Goal: Transaction & Acquisition: Book appointment/travel/reservation

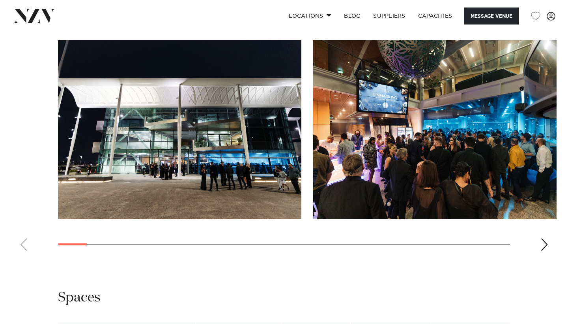
scroll to position [760, 0]
click at [550, 257] on swiper-container at bounding box center [284, 148] width 568 height 217
click at [549, 257] on swiper-container at bounding box center [284, 148] width 568 height 217
click at [546, 251] on div "Next slide" at bounding box center [545, 244] width 8 height 13
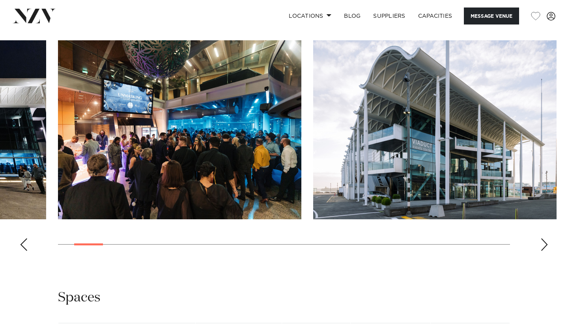
click at [546, 251] on div "Next slide" at bounding box center [545, 244] width 8 height 13
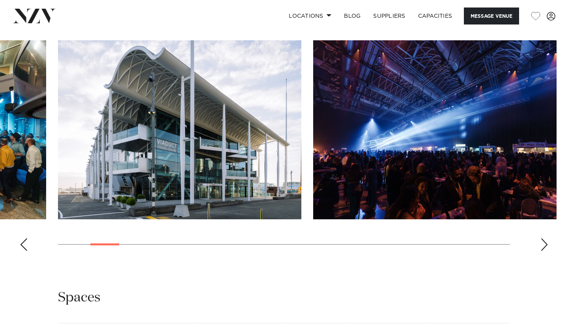
click at [546, 251] on div "Next slide" at bounding box center [545, 244] width 8 height 13
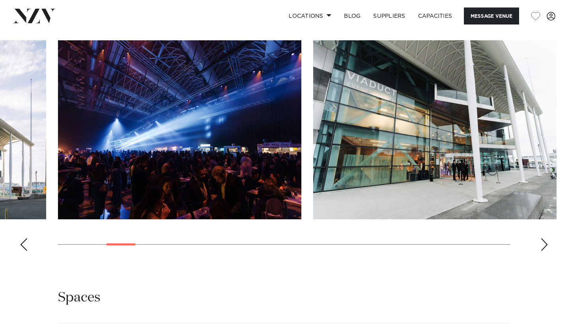
click at [546, 251] on div "Next slide" at bounding box center [545, 244] width 8 height 13
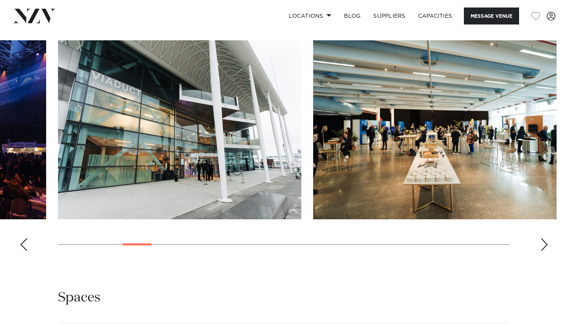
click at [546, 251] on div "Next slide" at bounding box center [545, 244] width 8 height 13
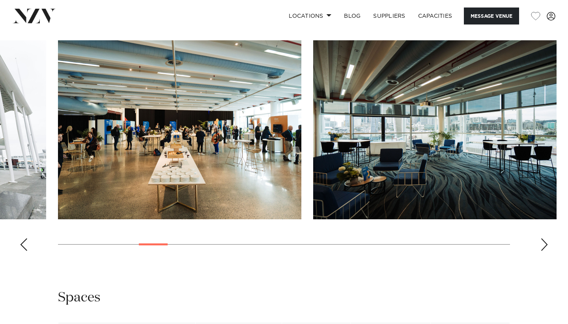
click at [546, 251] on div "Next slide" at bounding box center [545, 244] width 8 height 13
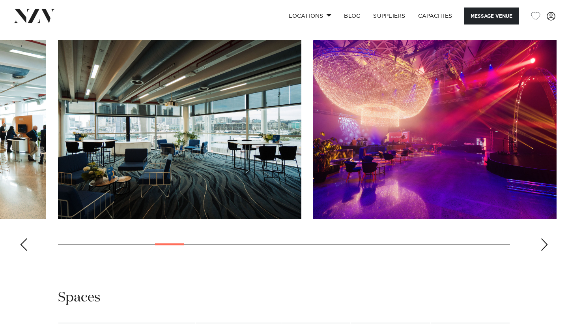
click at [546, 251] on div "Next slide" at bounding box center [545, 244] width 8 height 13
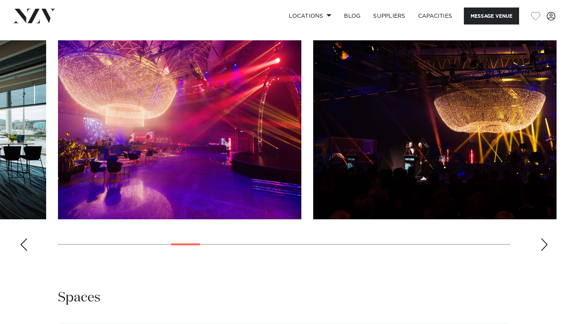
click at [546, 251] on div "Next slide" at bounding box center [545, 244] width 8 height 13
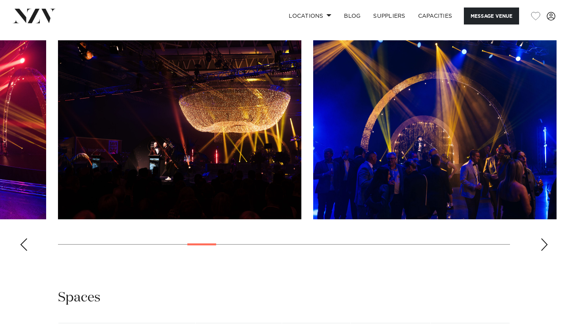
click at [546, 251] on div "Next slide" at bounding box center [545, 244] width 8 height 13
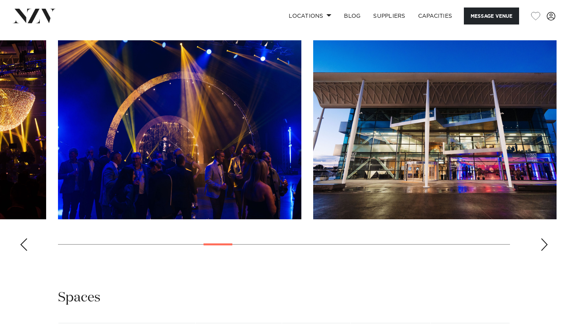
click at [546, 251] on div "Next slide" at bounding box center [545, 244] width 8 height 13
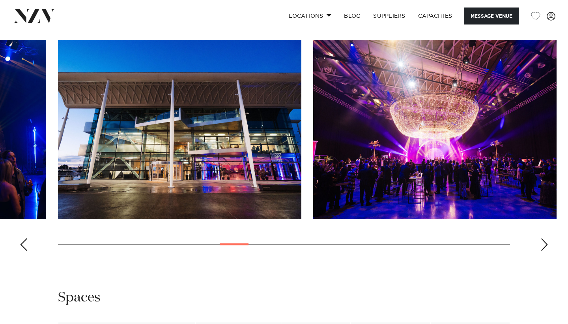
click at [546, 251] on div "Next slide" at bounding box center [545, 244] width 8 height 13
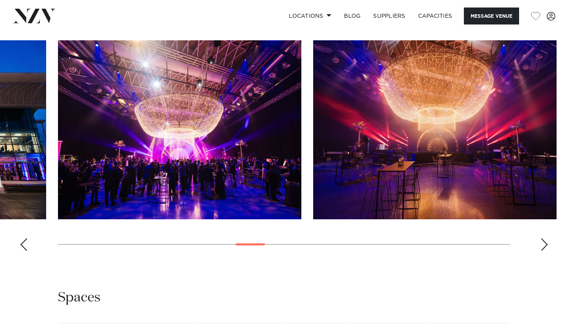
click at [546, 251] on div "Next slide" at bounding box center [545, 244] width 8 height 13
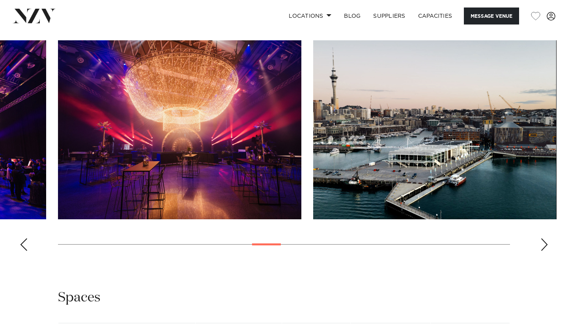
click at [546, 251] on div "Next slide" at bounding box center [545, 244] width 8 height 13
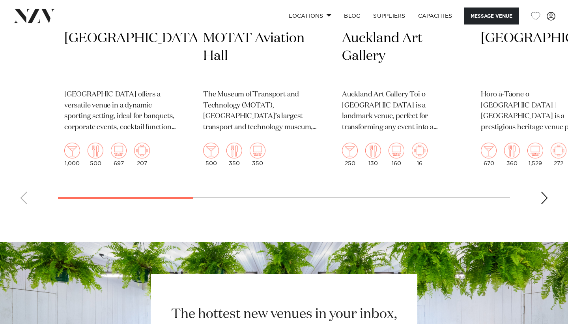
scroll to position [1433, 0]
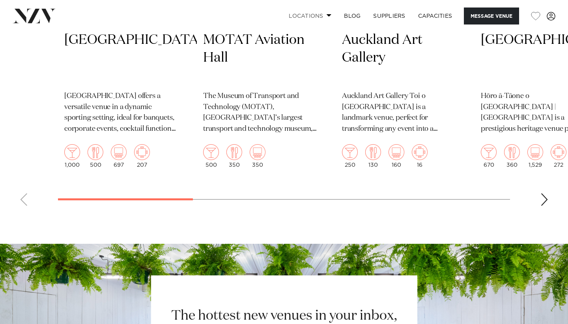
click at [315, 16] on link "Locations" at bounding box center [310, 15] width 55 height 17
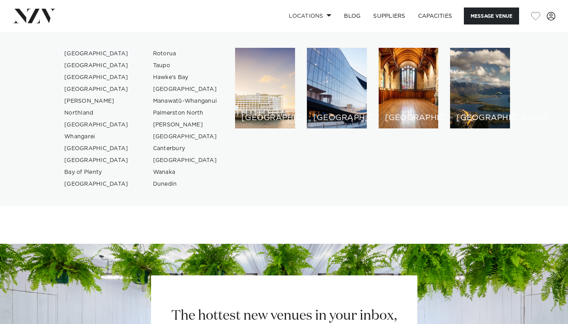
click at [86, 53] on link "[GEOGRAPHIC_DATA]" at bounding box center [96, 54] width 77 height 12
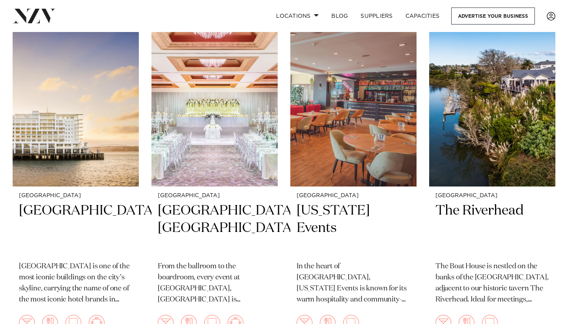
scroll to position [336, 0]
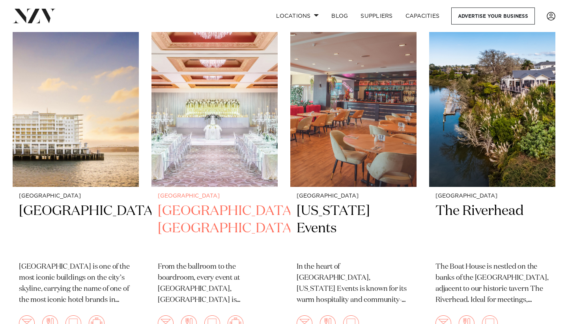
click at [238, 144] on img at bounding box center [215, 101] width 126 height 169
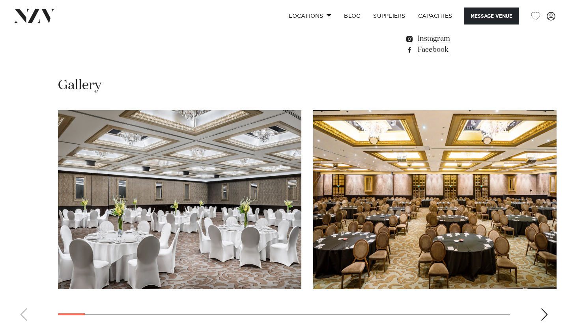
scroll to position [701, 0]
click at [538, 251] on swiper-container at bounding box center [284, 218] width 568 height 217
click at [544, 308] on div "Next slide" at bounding box center [545, 314] width 8 height 13
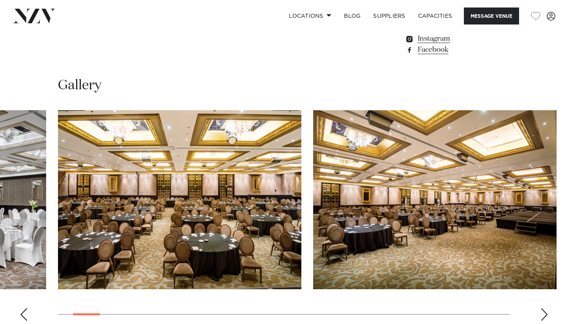
click at [544, 308] on div "Next slide" at bounding box center [545, 314] width 8 height 13
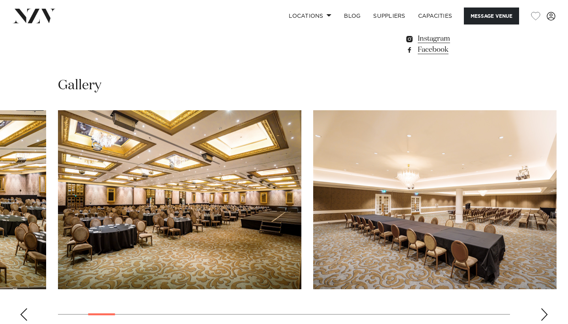
click at [544, 308] on div "Next slide" at bounding box center [545, 314] width 8 height 13
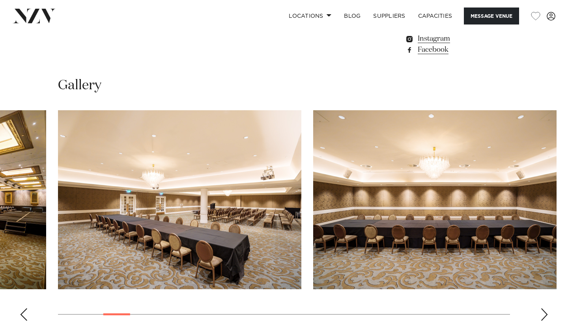
click at [544, 308] on div "Next slide" at bounding box center [545, 314] width 8 height 13
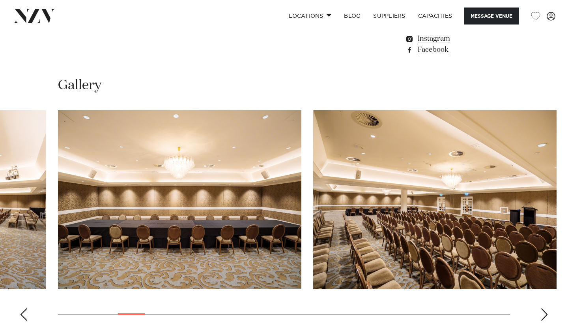
click at [544, 308] on div "Next slide" at bounding box center [545, 314] width 8 height 13
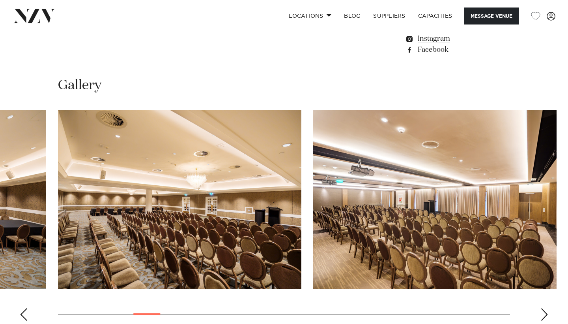
click at [544, 308] on div "Next slide" at bounding box center [545, 314] width 8 height 13
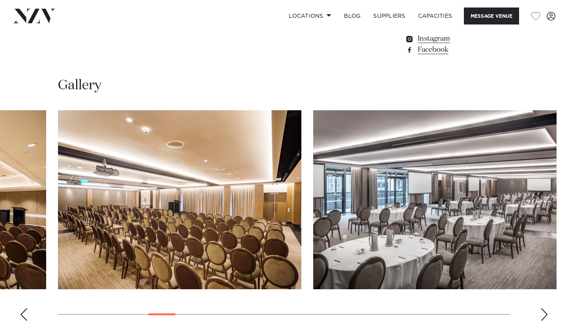
click at [544, 308] on div "Next slide" at bounding box center [545, 314] width 8 height 13
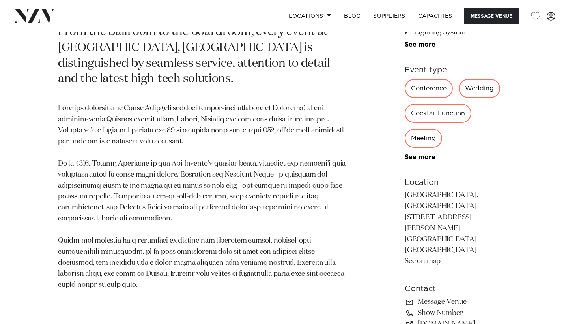
scroll to position [407, 0]
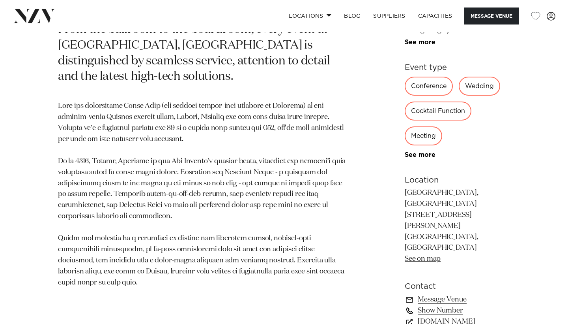
click at [411, 305] on link "Show Number" at bounding box center [457, 310] width 105 height 11
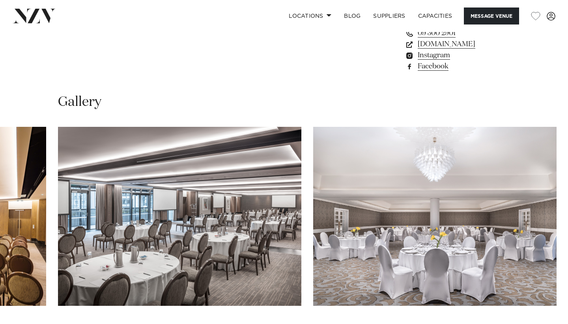
scroll to position [684, 0]
click at [552, 271] on swiper-container at bounding box center [284, 235] width 568 height 217
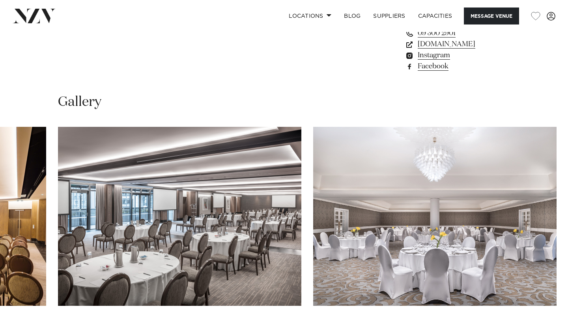
scroll to position [655, 0]
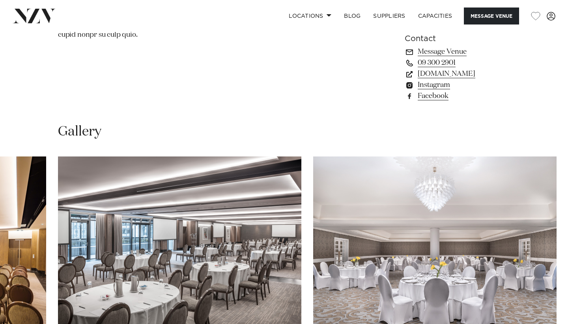
click at [29, 298] on swiper-container at bounding box center [284, 264] width 568 height 217
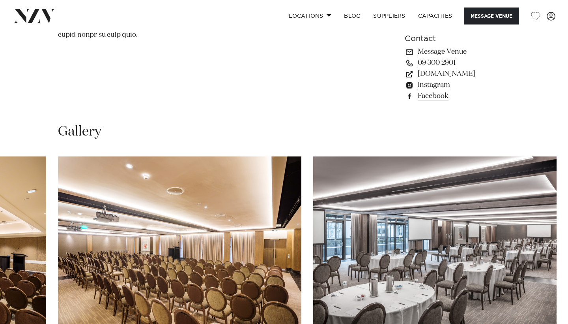
click at [540, 298] on swiper-container at bounding box center [284, 264] width 568 height 217
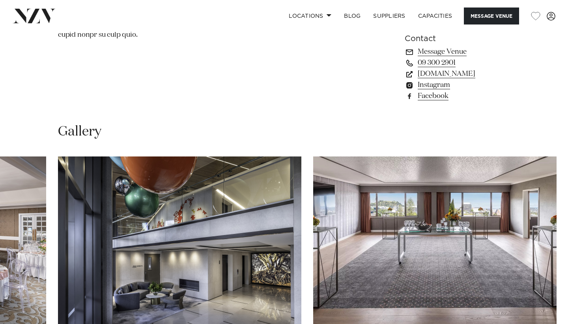
click at [31, 301] on swiper-container at bounding box center [284, 264] width 568 height 217
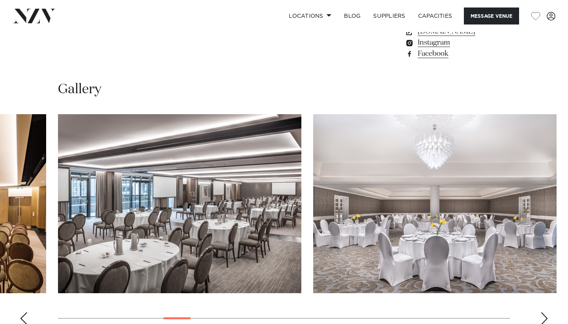
scroll to position [706, 0]
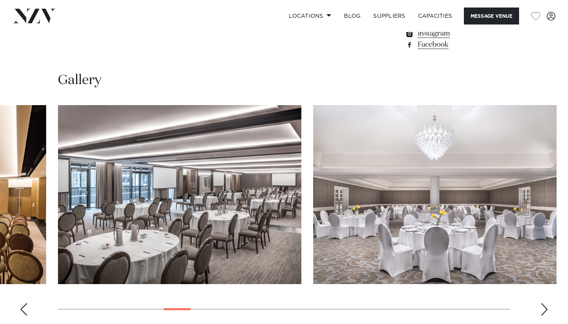
click at [239, 157] on img "8 / 30" at bounding box center [179, 194] width 243 height 179
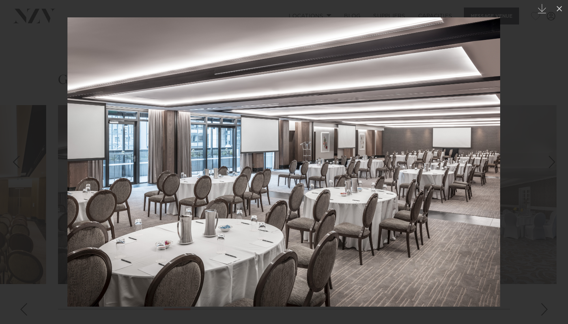
click at [547, 254] on div at bounding box center [284, 162] width 568 height 324
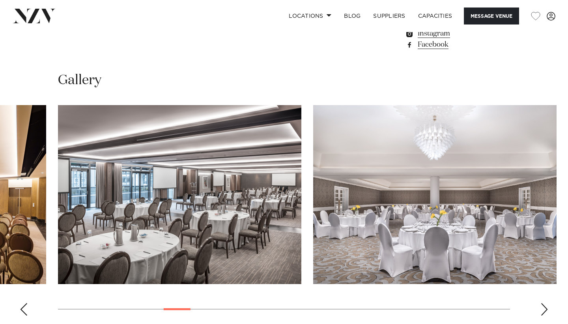
click at [498, 189] on img "9 / 30" at bounding box center [434, 194] width 243 height 179
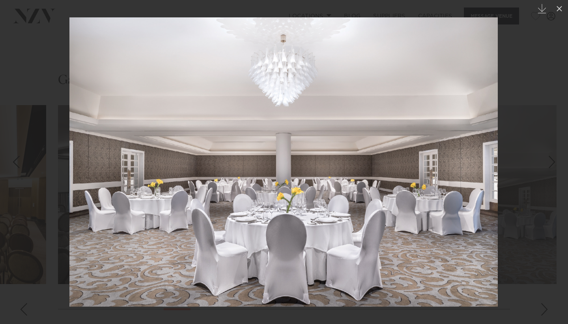
click at [546, 247] on div at bounding box center [284, 162] width 568 height 324
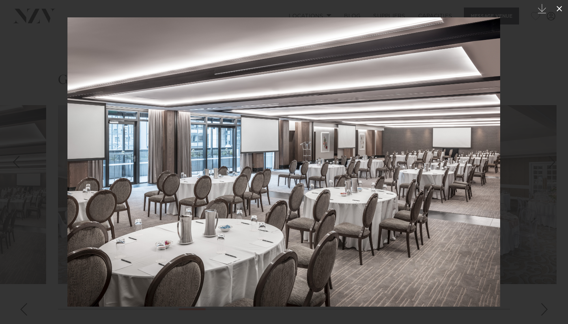
click at [562, 7] on icon at bounding box center [560, 9] width 6 height 6
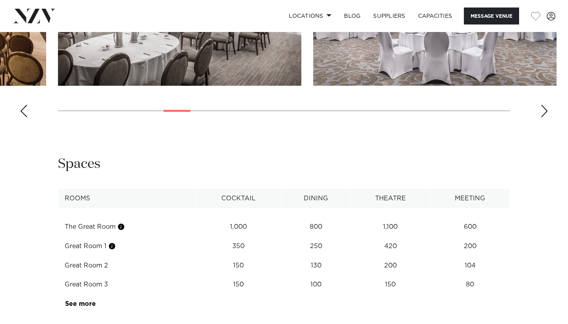
scroll to position [873, 0]
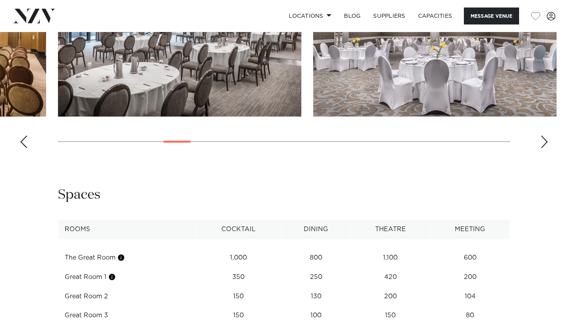
click at [106, 248] on td "The Great Room" at bounding box center [126, 257] width 137 height 19
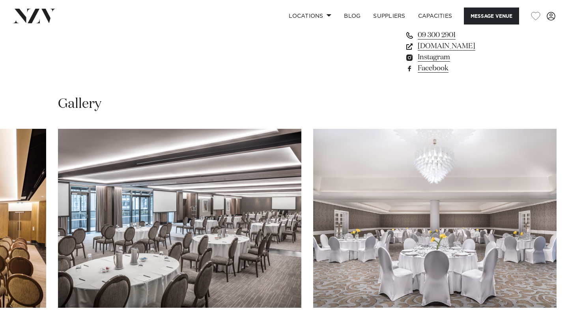
scroll to position [680, 0]
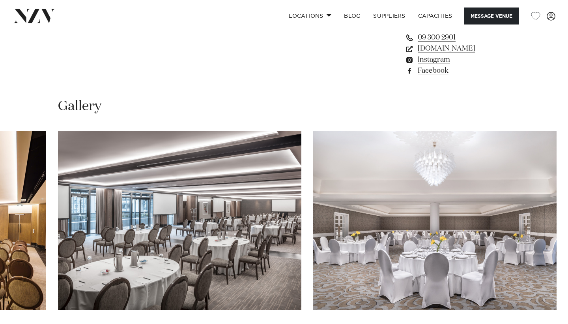
click at [407, 191] on img "9 / 30" at bounding box center [434, 220] width 243 height 179
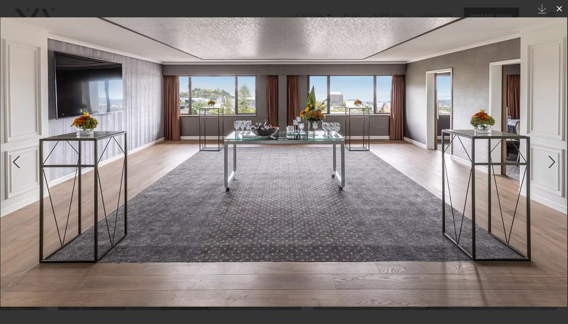
click at [559, 5] on icon at bounding box center [559, 8] width 9 height 9
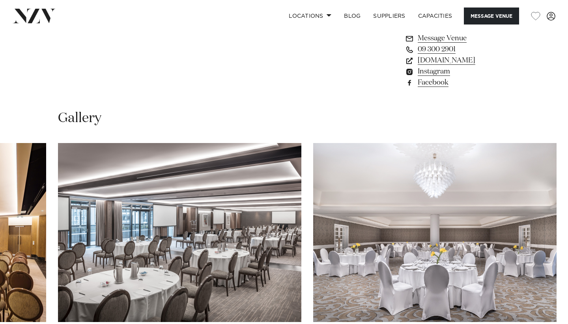
scroll to position [669, 0]
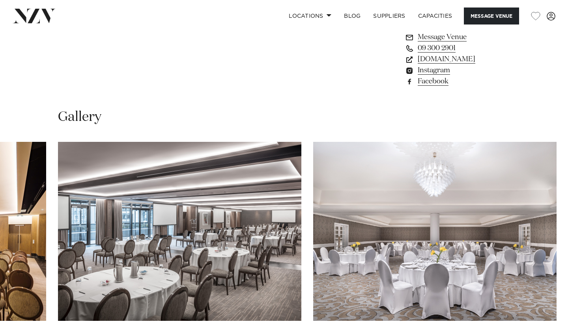
click at [363, 157] on img "9 / 30" at bounding box center [434, 231] width 243 height 179
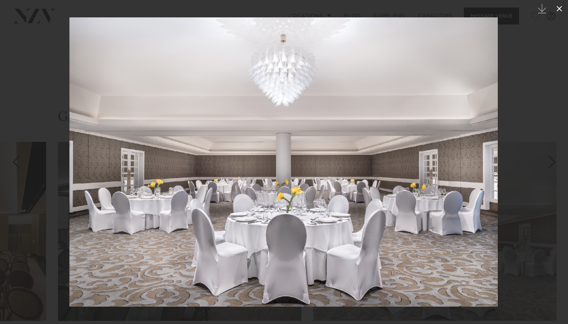
click at [563, 6] on icon at bounding box center [559, 8] width 9 height 9
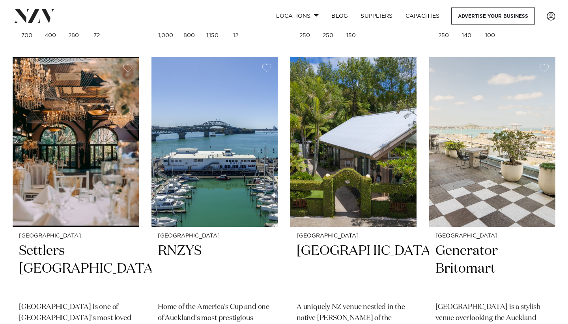
scroll to position [638, 0]
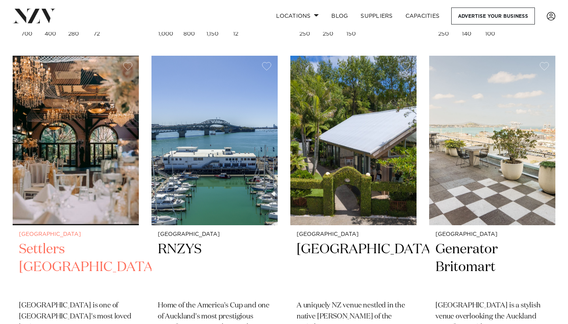
click at [103, 182] on img at bounding box center [76, 140] width 126 height 169
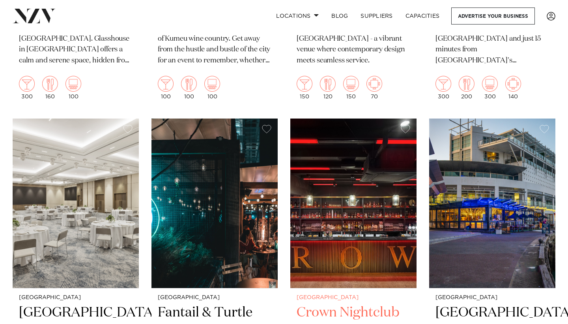
scroll to position [1616, 0]
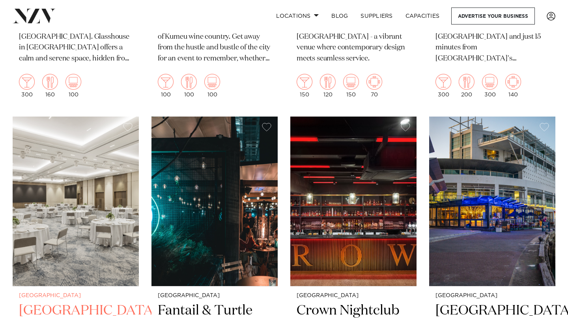
click at [95, 202] on img at bounding box center [76, 200] width 126 height 169
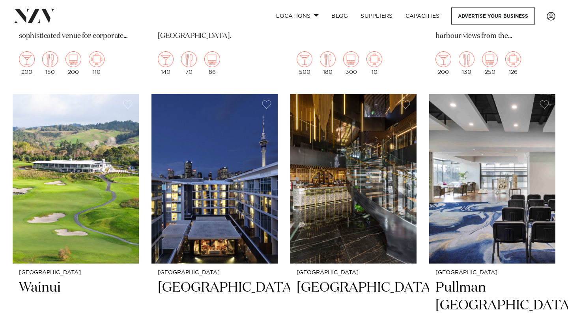
scroll to position [2668, 0]
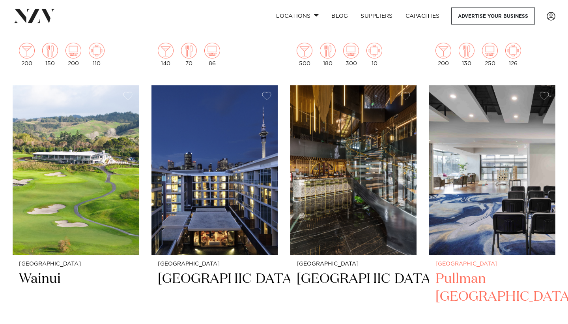
click at [506, 194] on img at bounding box center [492, 169] width 126 height 169
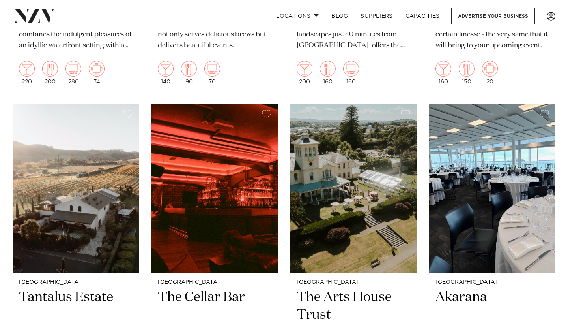
scroll to position [3333, 0]
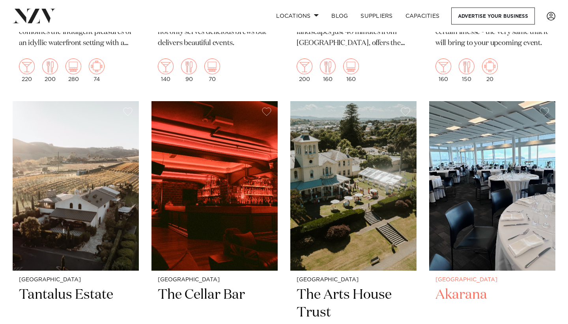
click at [511, 130] on img at bounding box center [492, 185] width 126 height 169
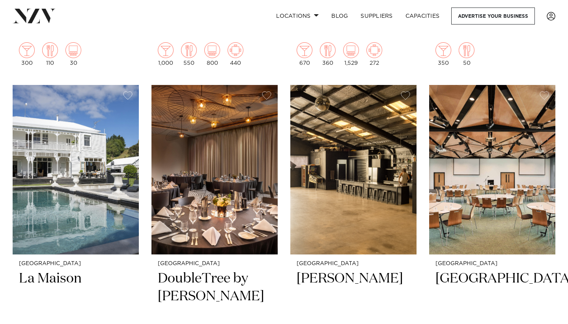
scroll to position [4030, 0]
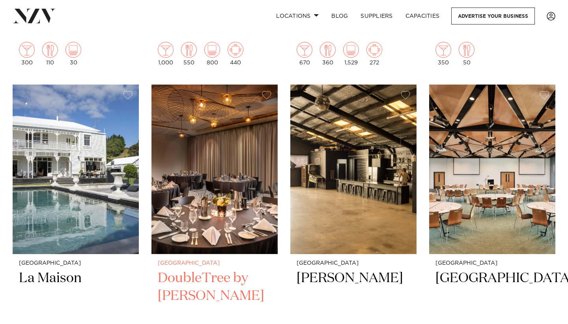
click at [234, 166] on img at bounding box center [215, 168] width 126 height 169
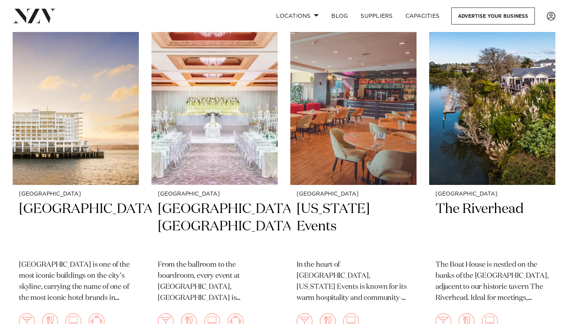
scroll to position [339, 0]
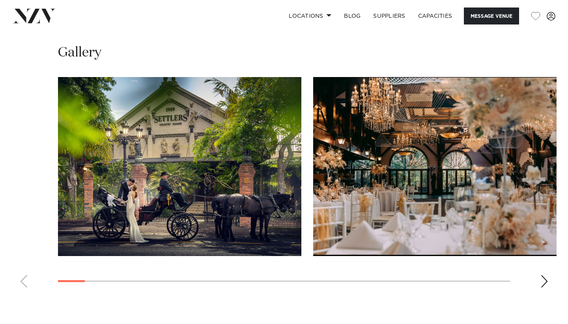
scroll to position [739, 0]
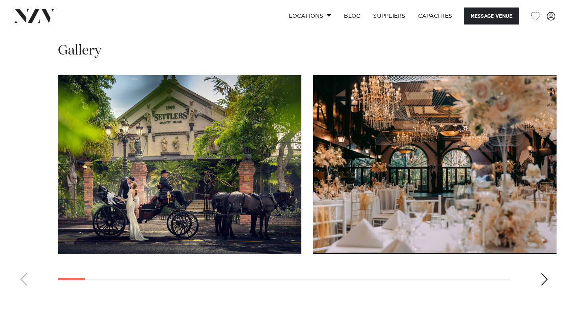
click at [541, 279] on div "Next slide" at bounding box center [545, 279] width 8 height 13
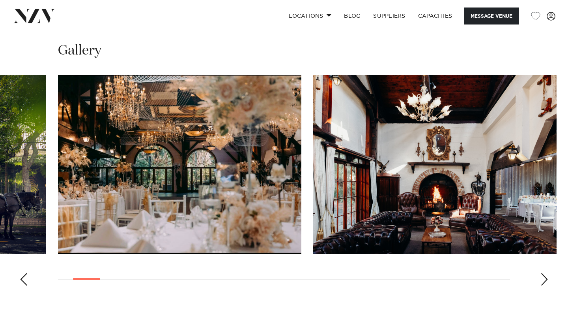
click at [541, 279] on div "Next slide" at bounding box center [545, 279] width 8 height 13
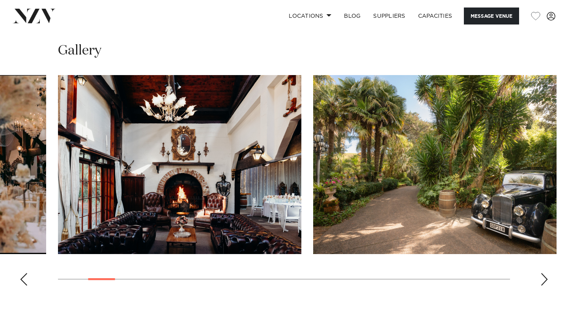
click at [541, 279] on div "Next slide" at bounding box center [545, 279] width 8 height 13
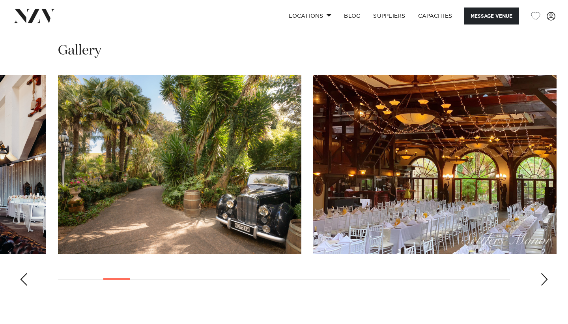
click at [541, 279] on div "Next slide" at bounding box center [545, 279] width 8 height 13
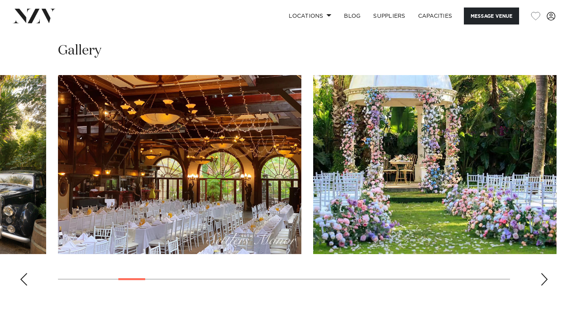
click at [541, 279] on div "Next slide" at bounding box center [545, 279] width 8 height 13
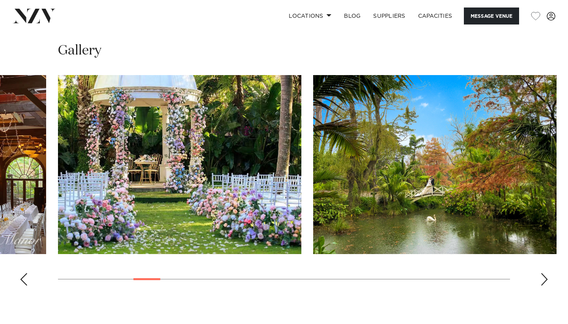
click at [541, 279] on div "Next slide" at bounding box center [545, 279] width 8 height 13
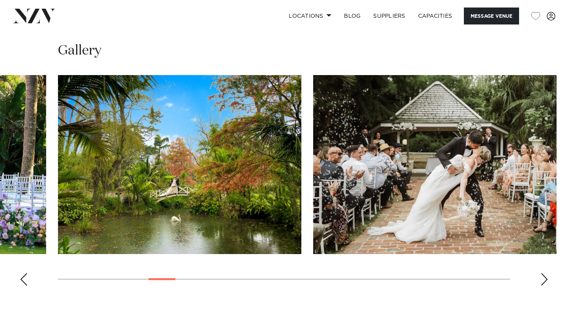
click at [541, 279] on div "Next slide" at bounding box center [545, 279] width 8 height 13
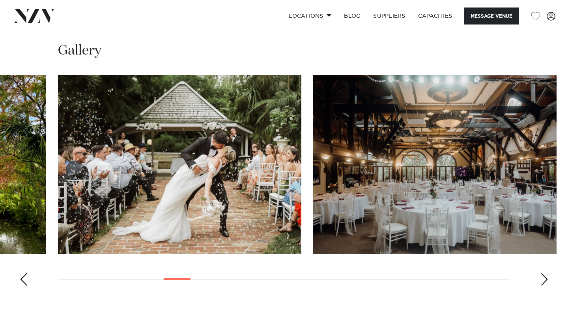
click at [541, 279] on div "Next slide" at bounding box center [545, 279] width 8 height 13
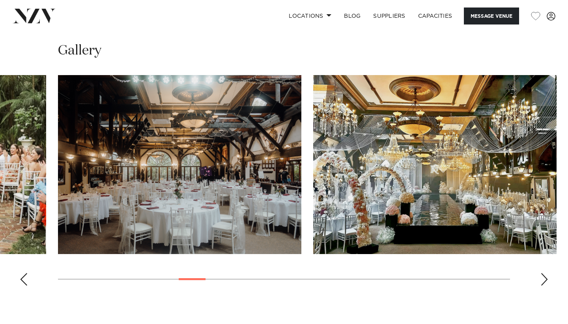
click at [541, 279] on div "Next slide" at bounding box center [545, 279] width 8 height 13
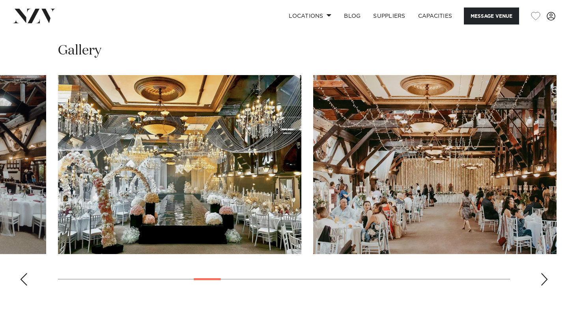
click at [541, 279] on div "Next slide" at bounding box center [545, 279] width 8 height 13
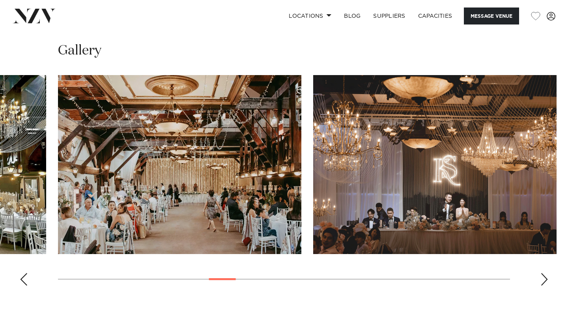
click at [541, 279] on div "Next slide" at bounding box center [545, 279] width 8 height 13
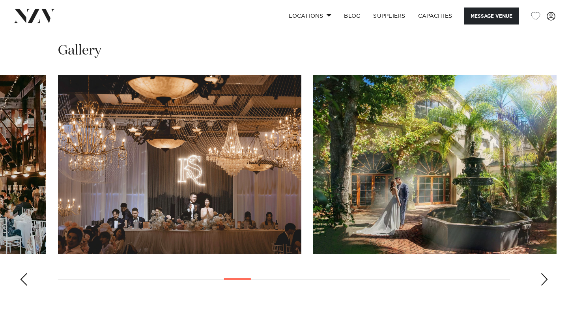
click at [541, 279] on div "Next slide" at bounding box center [545, 279] width 8 height 13
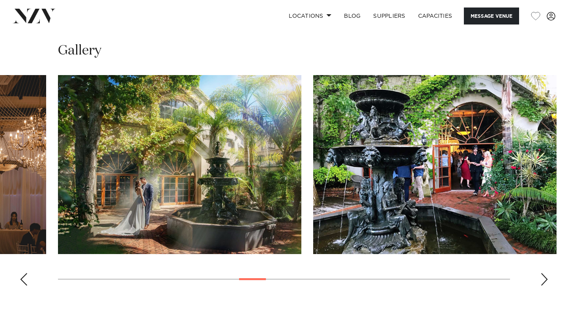
click at [541, 279] on div "Next slide" at bounding box center [545, 279] width 8 height 13
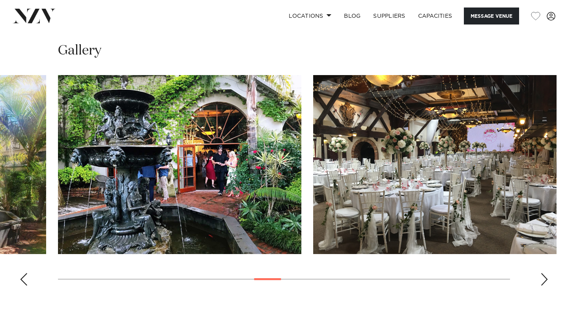
click at [541, 279] on div "Next slide" at bounding box center [545, 279] width 8 height 13
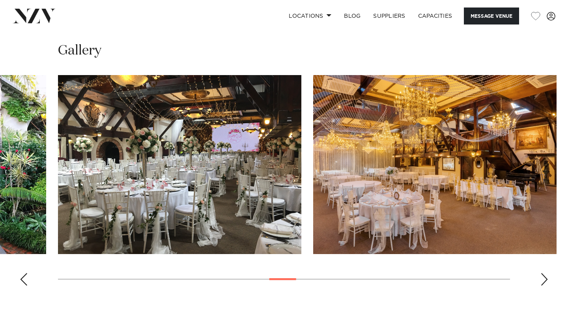
click at [541, 279] on div "Next slide" at bounding box center [545, 279] width 8 height 13
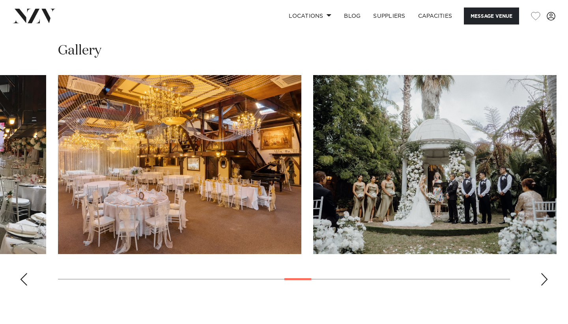
click at [541, 279] on div "Next slide" at bounding box center [545, 279] width 8 height 13
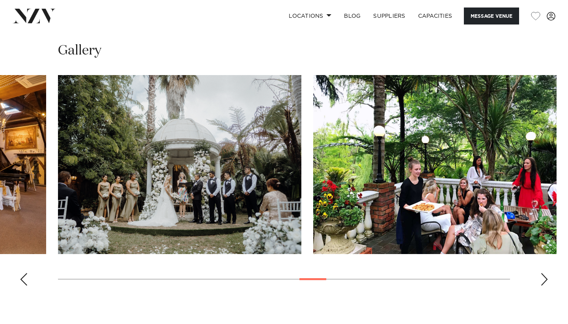
click at [541, 279] on div "Next slide" at bounding box center [545, 279] width 8 height 13
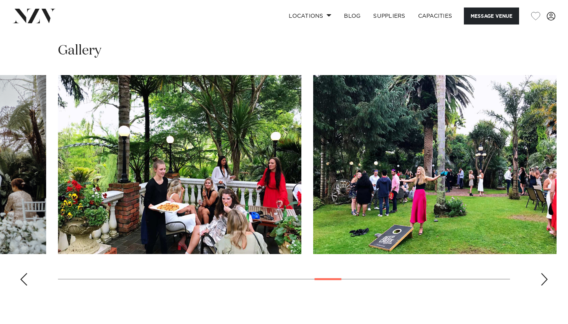
click at [541, 279] on div "Next slide" at bounding box center [545, 279] width 8 height 13
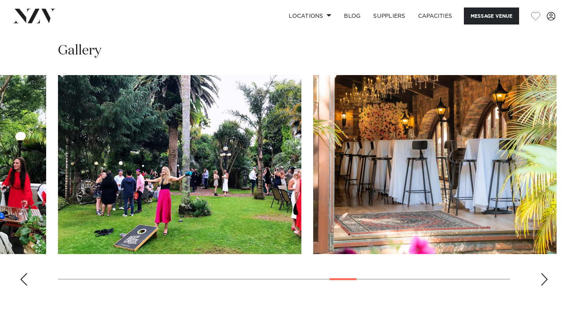
click at [541, 279] on div "Next slide" at bounding box center [545, 279] width 8 height 13
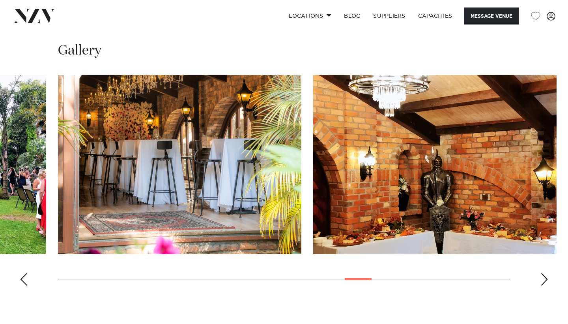
click at [541, 279] on div "Next slide" at bounding box center [545, 279] width 8 height 13
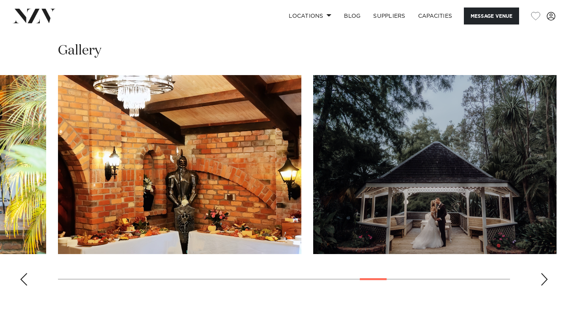
click at [541, 279] on div "Next slide" at bounding box center [545, 279] width 8 height 13
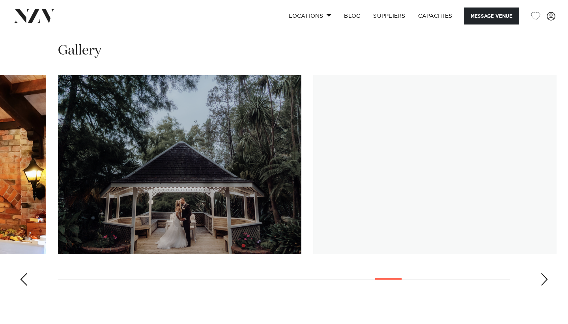
click at [541, 279] on div "Next slide" at bounding box center [545, 279] width 8 height 13
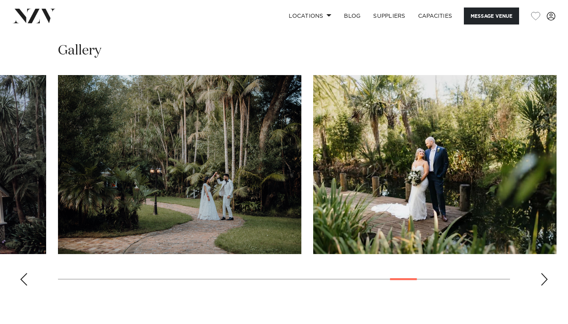
click at [541, 279] on div "Next slide" at bounding box center [545, 279] width 8 height 13
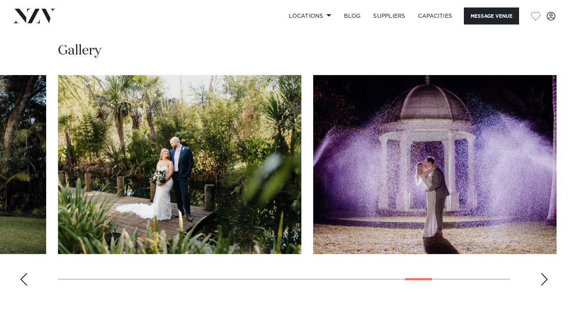
click at [541, 279] on div "Next slide" at bounding box center [545, 279] width 8 height 13
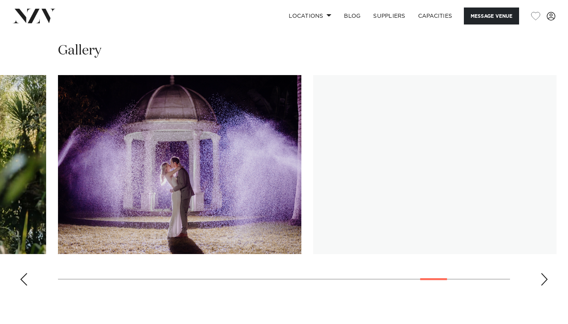
click at [541, 279] on div "Next slide" at bounding box center [545, 279] width 8 height 13
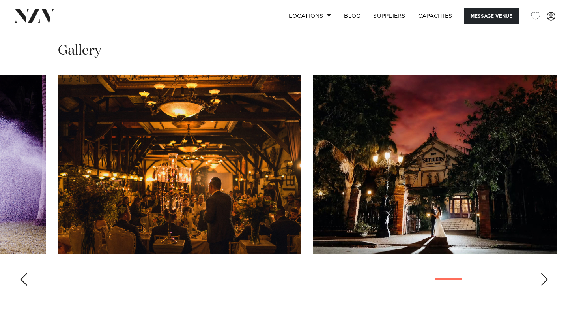
click at [541, 279] on div "Next slide" at bounding box center [545, 279] width 8 height 13
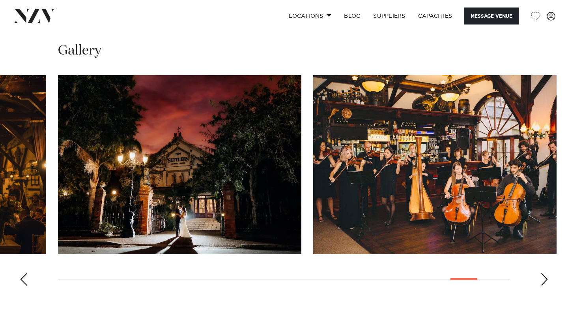
click at [541, 279] on div "Next slide" at bounding box center [545, 279] width 8 height 13
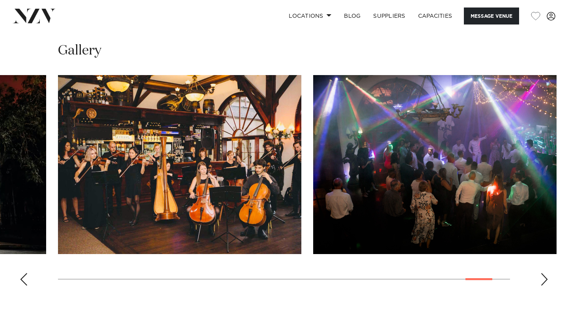
click at [541, 279] on div "Next slide" at bounding box center [545, 279] width 8 height 13
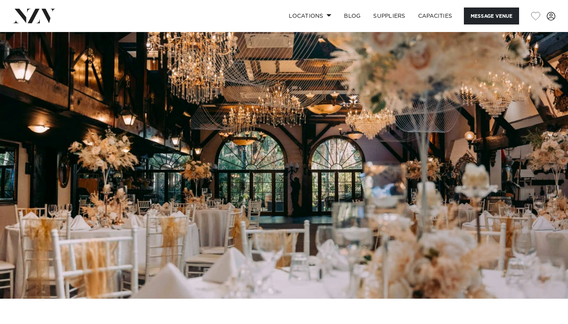
scroll to position [0, 0]
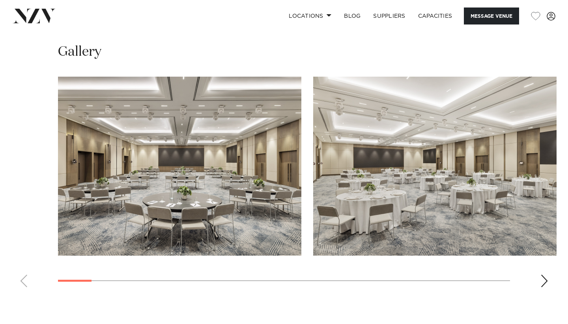
scroll to position [739, 0]
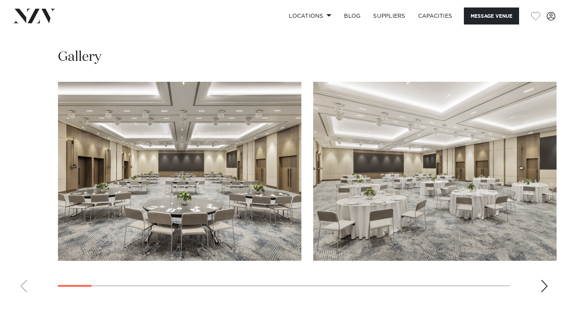
click at [541, 279] on div "Next slide" at bounding box center [545, 285] width 8 height 13
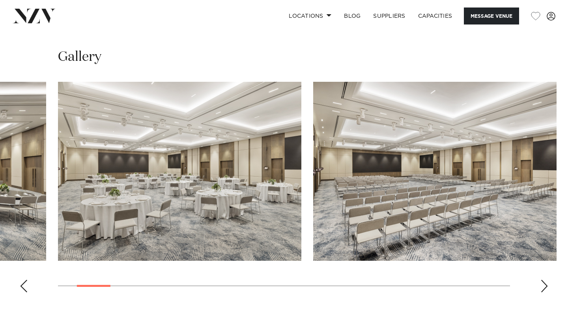
click at [24, 279] on div "Previous slide" at bounding box center [24, 285] width 8 height 13
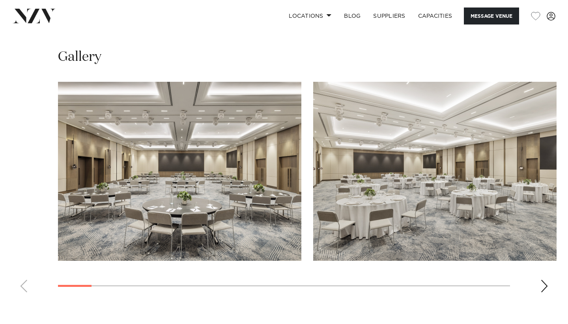
click at [555, 274] on swiper-container at bounding box center [284, 190] width 568 height 217
click at [545, 279] on div "Next slide" at bounding box center [545, 285] width 8 height 13
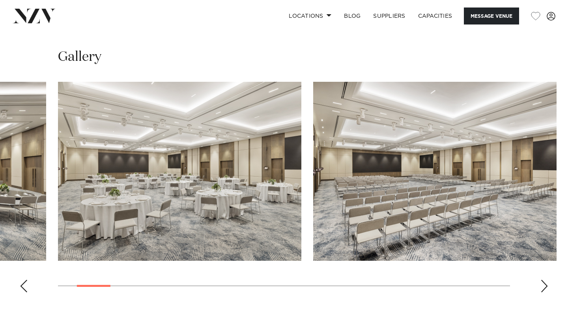
click at [545, 279] on div "Next slide" at bounding box center [545, 285] width 8 height 13
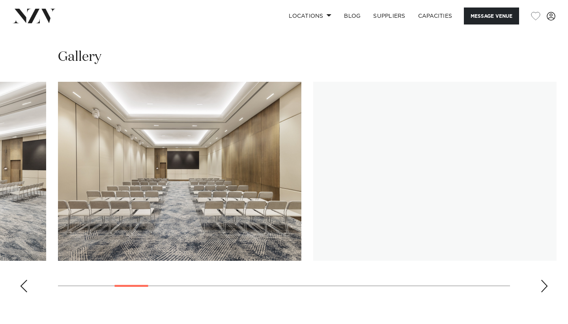
click at [545, 279] on div "Next slide" at bounding box center [545, 285] width 8 height 13
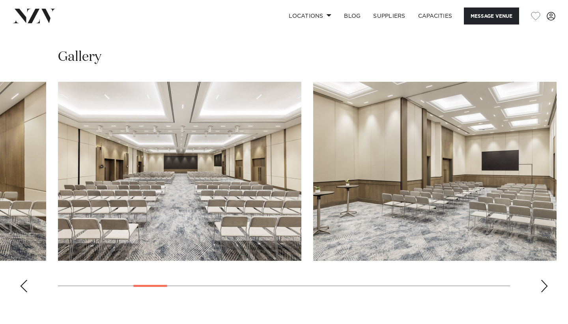
click at [545, 279] on div "Next slide" at bounding box center [545, 285] width 8 height 13
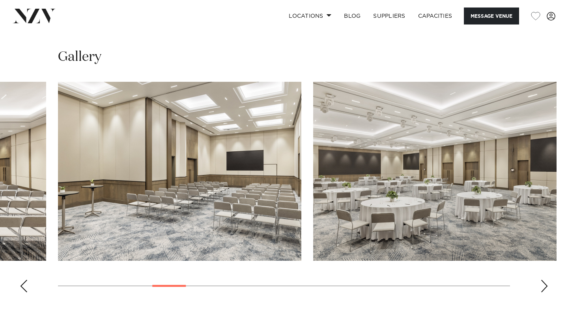
click at [545, 279] on div "Next slide" at bounding box center [545, 285] width 8 height 13
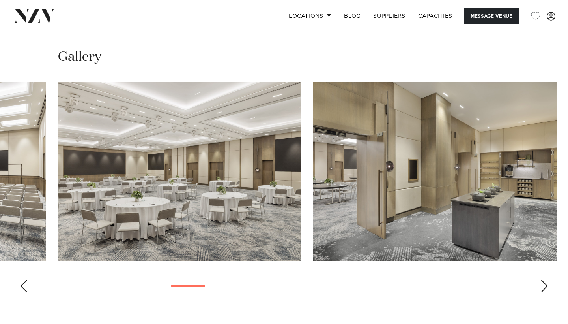
click at [545, 279] on div "Next slide" at bounding box center [545, 285] width 8 height 13
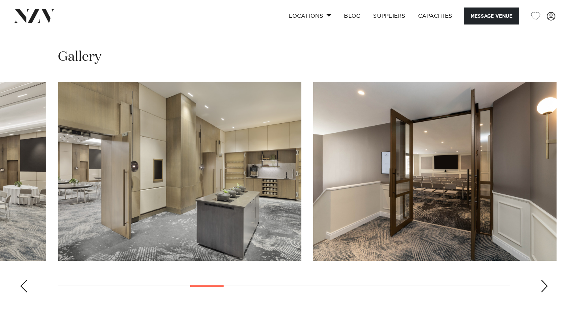
click at [545, 279] on div "Next slide" at bounding box center [545, 285] width 8 height 13
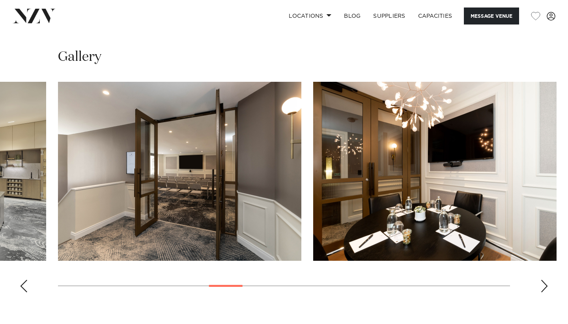
click at [545, 279] on div "Next slide" at bounding box center [545, 285] width 8 height 13
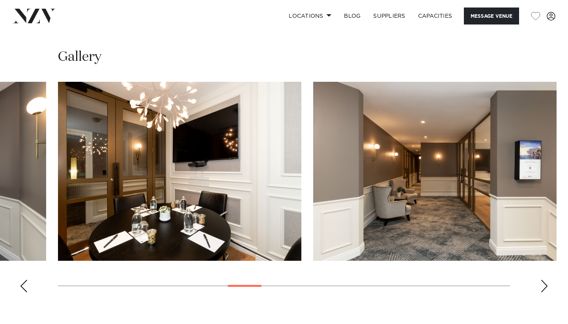
click at [545, 279] on div "Next slide" at bounding box center [545, 285] width 8 height 13
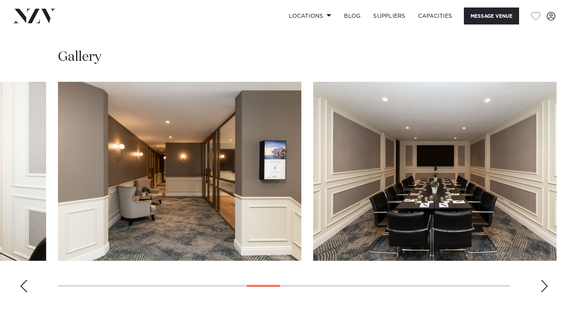
click at [545, 279] on div "Next slide" at bounding box center [545, 285] width 8 height 13
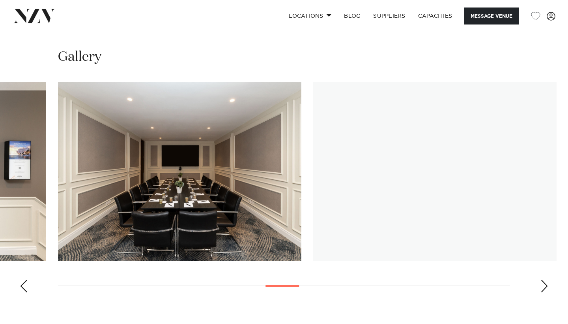
click at [545, 279] on div "Next slide" at bounding box center [545, 285] width 8 height 13
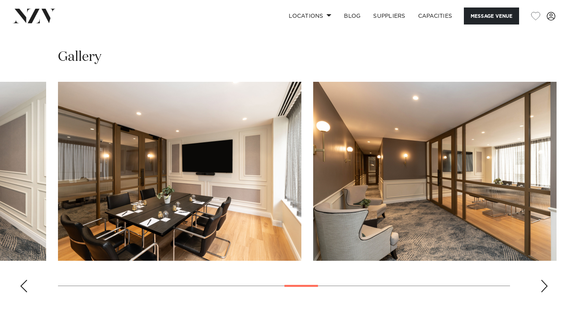
click at [545, 279] on div "Next slide" at bounding box center [545, 285] width 8 height 13
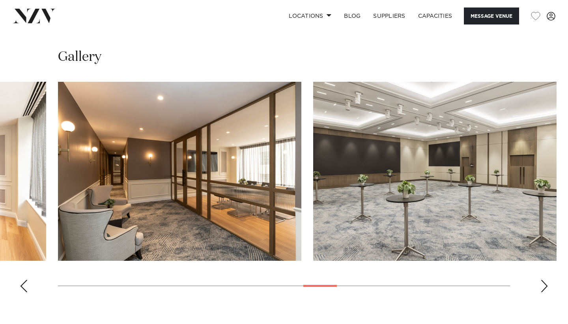
click at [545, 279] on div "Next slide" at bounding box center [545, 285] width 8 height 13
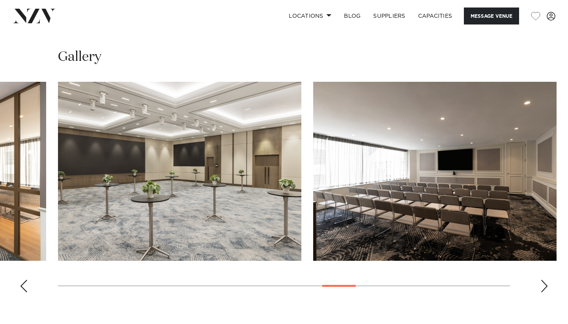
click at [545, 279] on div "Next slide" at bounding box center [545, 285] width 8 height 13
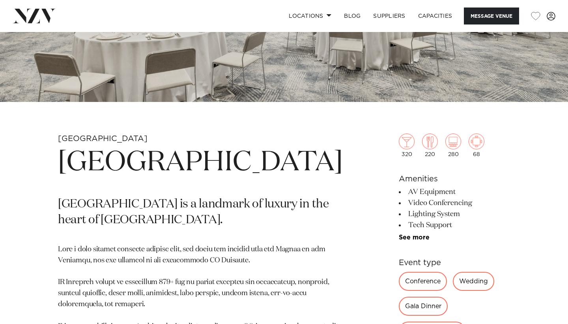
scroll to position [191, 0]
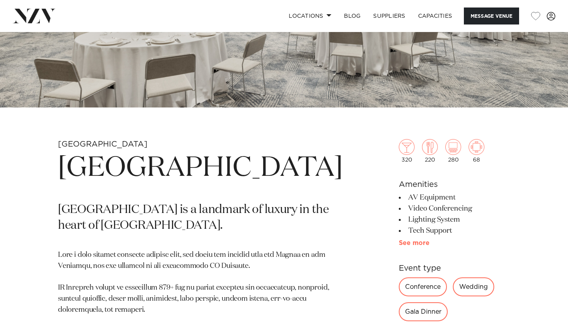
click at [399, 241] on link "See more" at bounding box center [430, 243] width 62 height 6
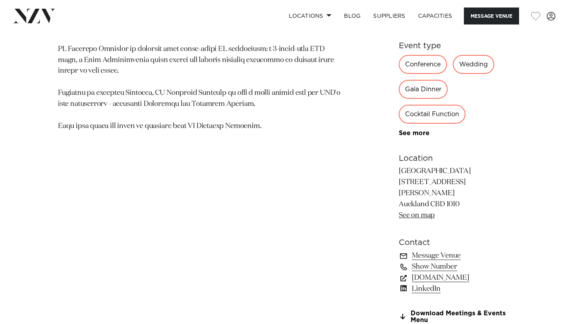
scroll to position [590, 0]
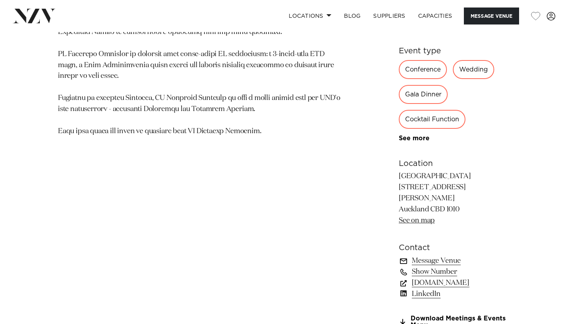
click at [416, 255] on link "Message Venue" at bounding box center [454, 260] width 111 height 11
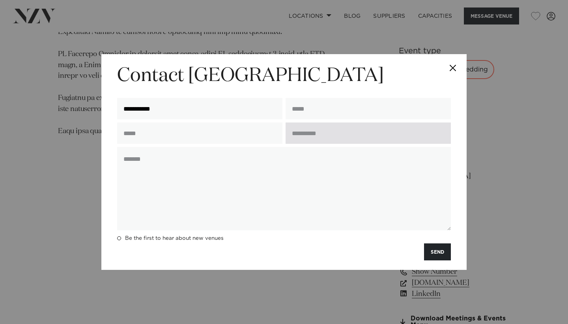
type input "**********"
click at [320, 138] on input "text" at bounding box center [368, 132] width 165 height 21
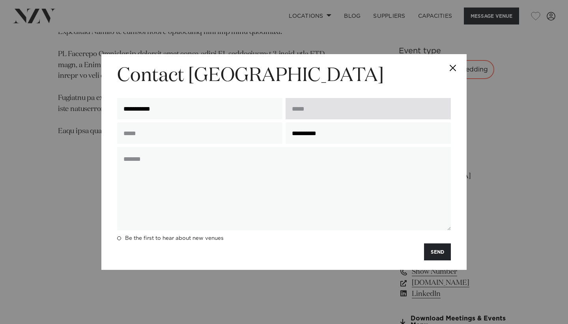
type input "**********"
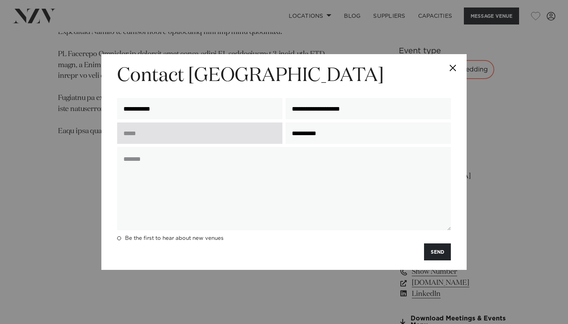
type input "**********"
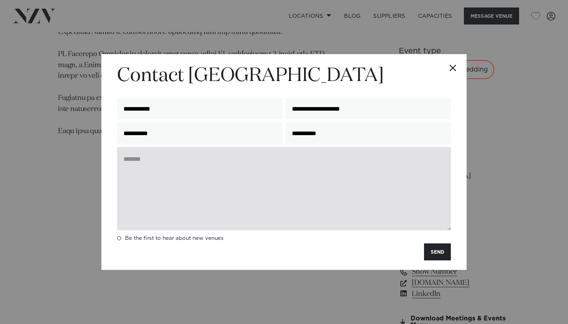
type input "**********"
click at [188, 167] on textarea at bounding box center [284, 188] width 334 height 83
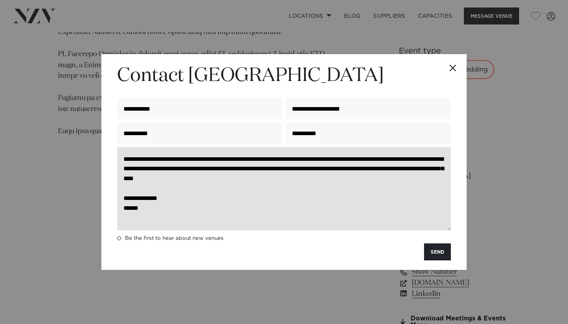
click at [152, 160] on textarea "**********" at bounding box center [284, 188] width 334 height 83
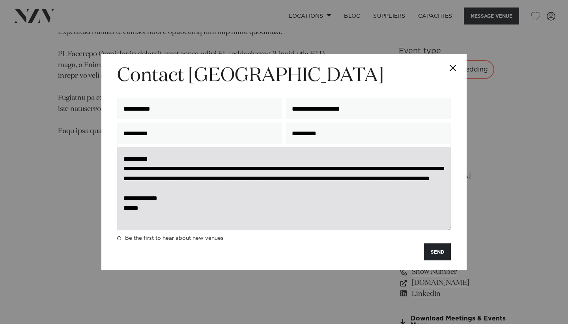
click at [147, 163] on textarea "**********" at bounding box center [284, 188] width 334 height 83
click at [172, 189] on textarea "**********" at bounding box center [284, 188] width 334 height 83
click at [352, 188] on textarea "**********" at bounding box center [284, 188] width 334 height 83
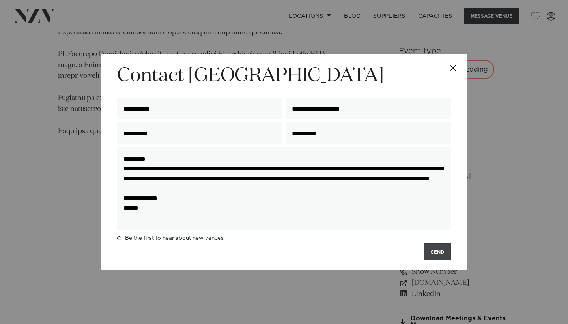
type textarea "**********"
click at [431, 248] on button "SEND" at bounding box center [437, 251] width 27 height 17
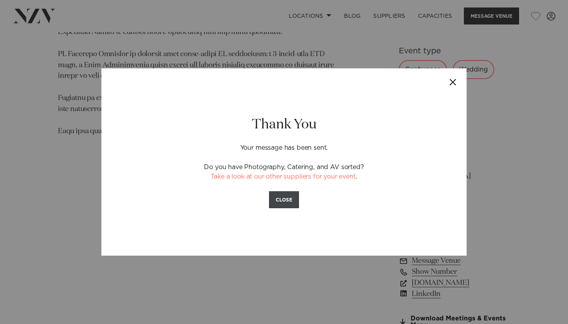
click at [292, 199] on button "CLOSE" at bounding box center [284, 199] width 30 height 17
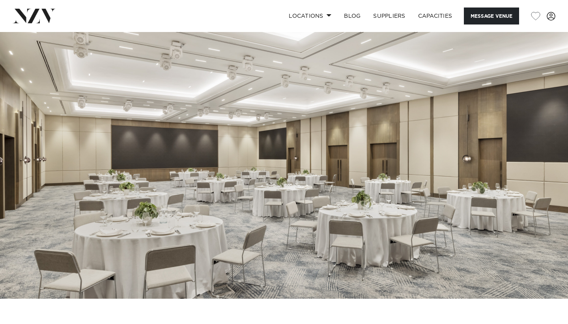
scroll to position [0, 0]
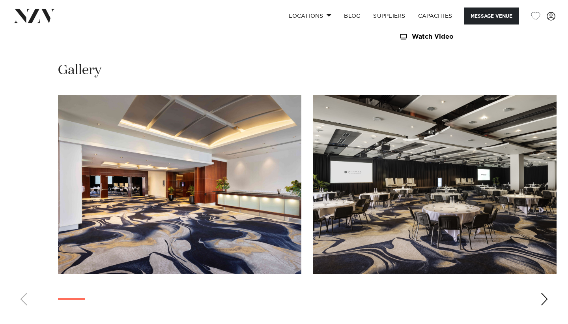
scroll to position [766, 0]
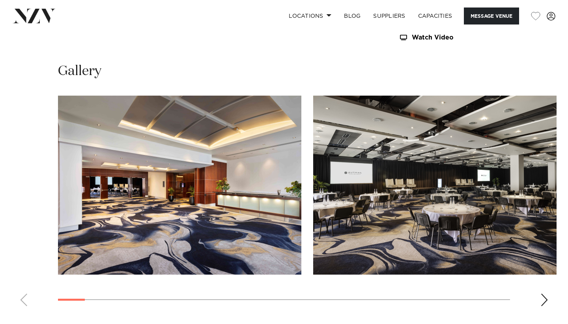
click at [541, 293] on div "Next slide" at bounding box center [545, 299] width 8 height 13
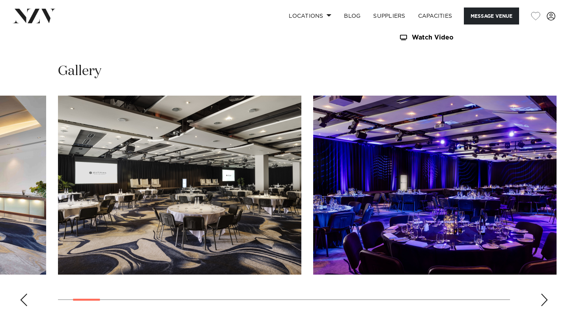
click at [541, 293] on div "Next slide" at bounding box center [545, 299] width 8 height 13
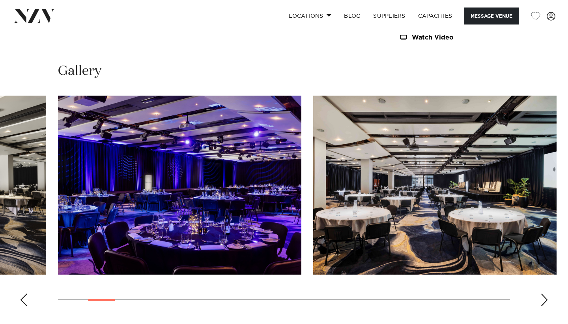
click at [541, 293] on div "Next slide" at bounding box center [545, 299] width 8 height 13
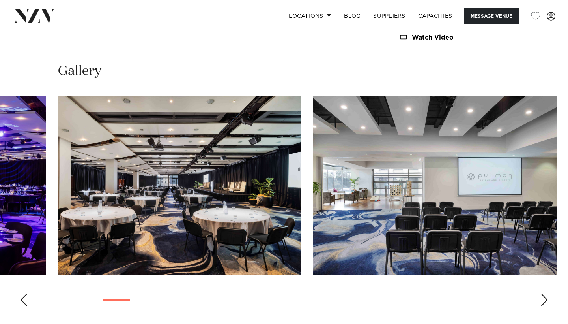
click at [541, 293] on div "Next slide" at bounding box center [545, 299] width 8 height 13
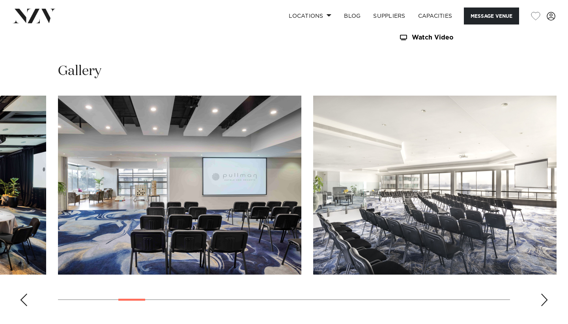
click at [541, 293] on div "Next slide" at bounding box center [545, 299] width 8 height 13
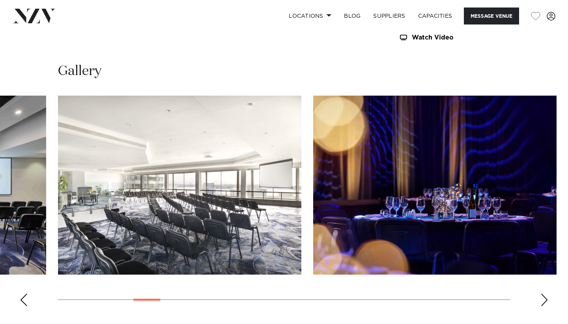
click at [541, 293] on div "Next slide" at bounding box center [545, 299] width 8 height 13
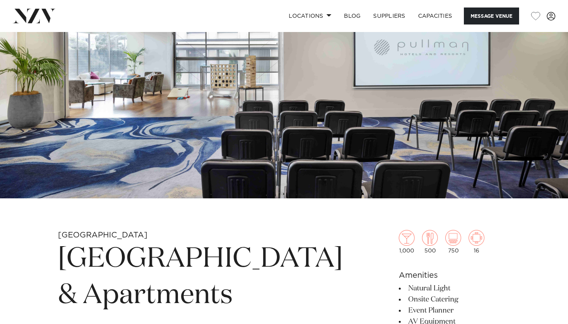
scroll to position [71, 0]
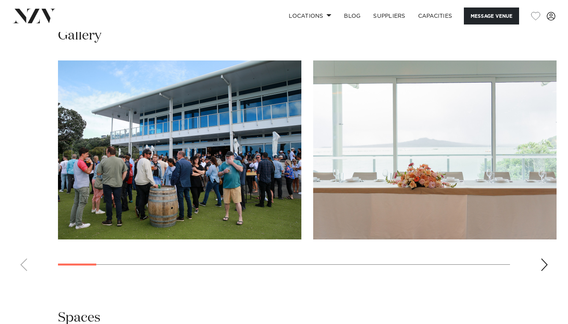
scroll to position [850, 0]
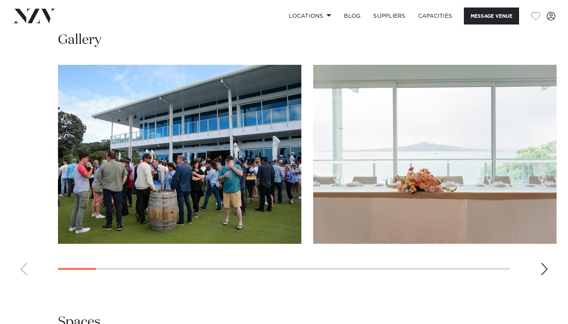
click at [548, 281] on swiper-container at bounding box center [284, 173] width 568 height 217
click at [547, 275] on div "Next slide" at bounding box center [545, 268] width 8 height 13
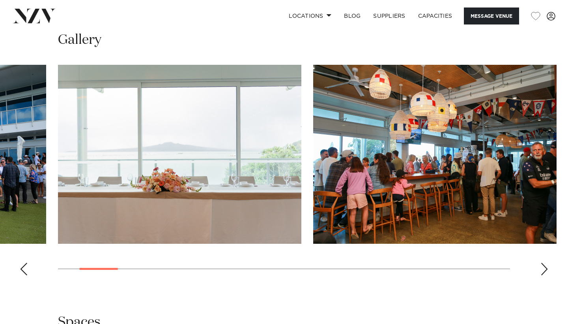
click at [547, 275] on div "Next slide" at bounding box center [545, 268] width 8 height 13
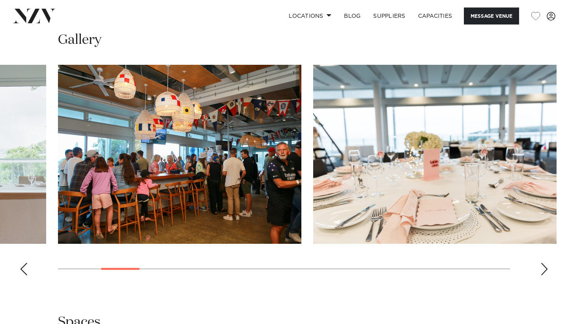
click at [547, 275] on div "Next slide" at bounding box center [545, 268] width 8 height 13
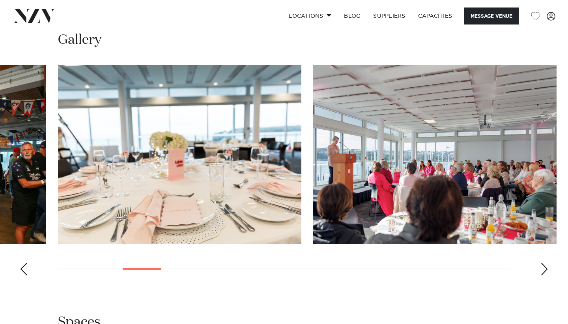
click at [547, 275] on div "Next slide" at bounding box center [545, 268] width 8 height 13
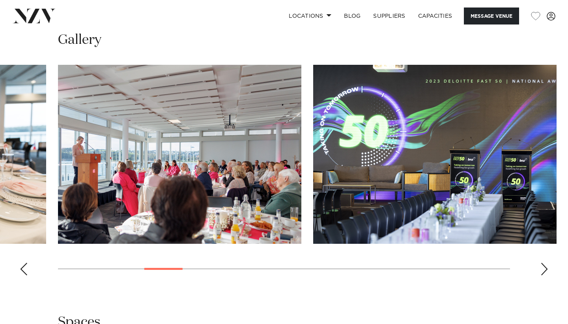
click at [547, 275] on div "Next slide" at bounding box center [545, 268] width 8 height 13
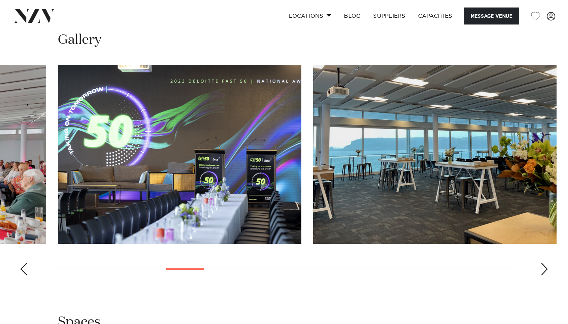
click at [547, 275] on div "Next slide" at bounding box center [545, 268] width 8 height 13
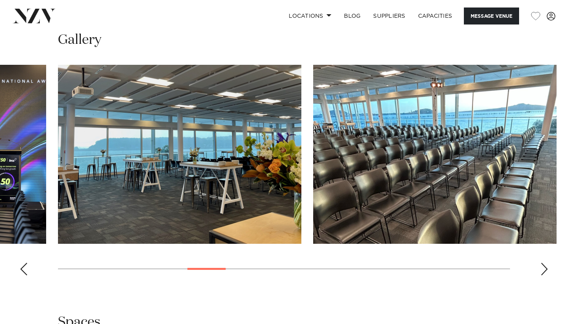
click at [547, 275] on div "Next slide" at bounding box center [545, 268] width 8 height 13
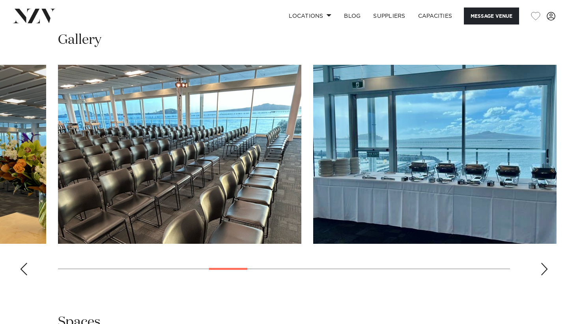
click at [547, 275] on div "Next slide" at bounding box center [545, 268] width 8 height 13
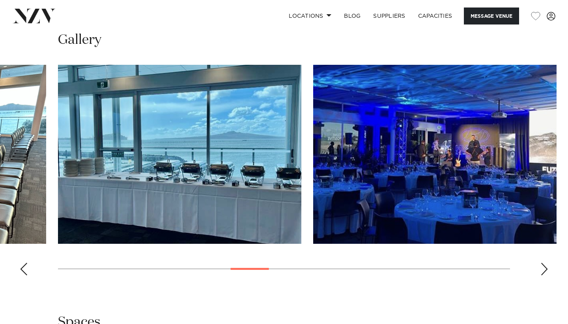
click at [547, 275] on div "Next slide" at bounding box center [545, 268] width 8 height 13
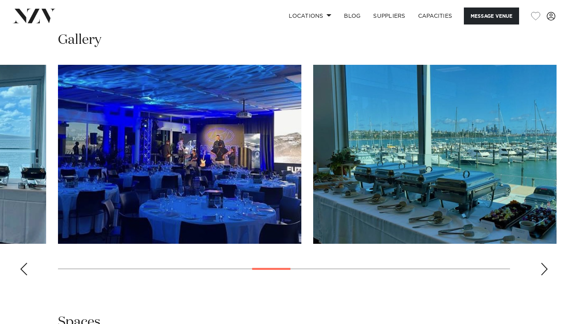
click at [547, 275] on div "Next slide" at bounding box center [545, 268] width 8 height 13
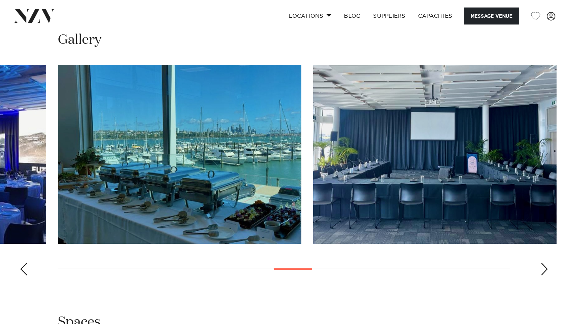
click at [547, 275] on div "Next slide" at bounding box center [545, 268] width 8 height 13
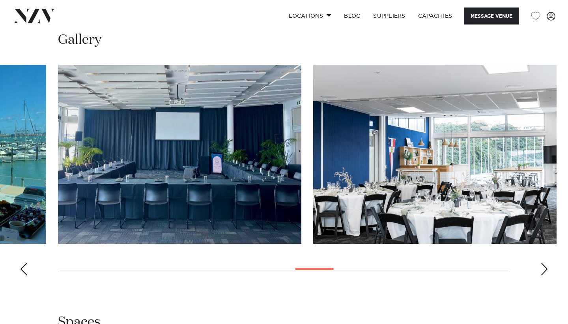
click at [547, 275] on div "Next slide" at bounding box center [545, 268] width 8 height 13
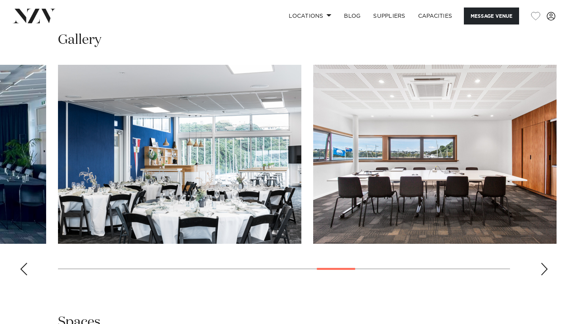
click at [547, 275] on div "Next slide" at bounding box center [545, 268] width 8 height 13
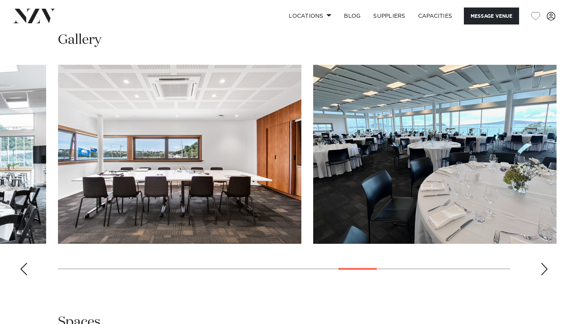
click at [547, 275] on div "Next slide" at bounding box center [545, 268] width 8 height 13
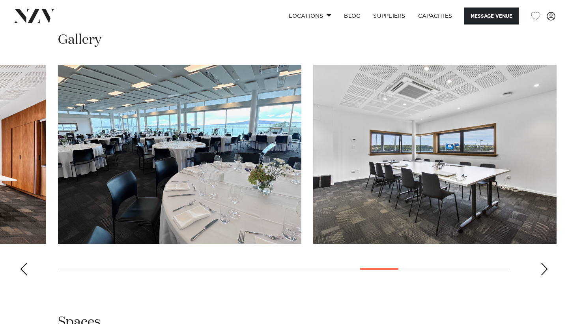
click at [547, 275] on div "Next slide" at bounding box center [545, 268] width 8 height 13
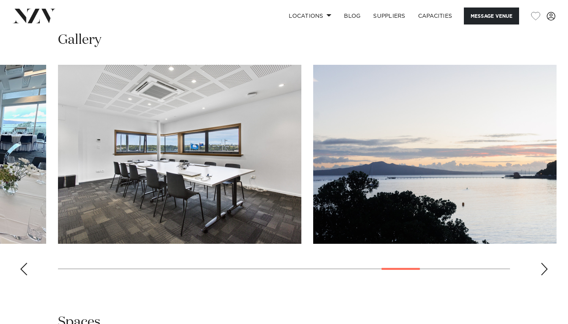
click at [547, 275] on div "Next slide" at bounding box center [545, 268] width 8 height 13
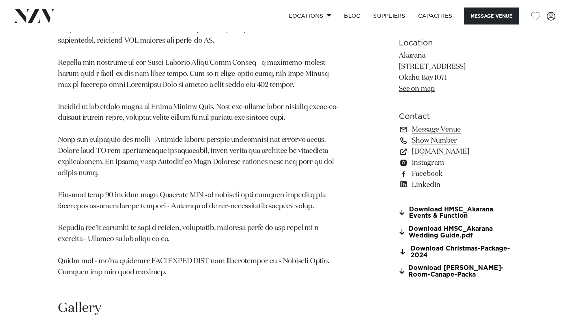
scroll to position [581, 0]
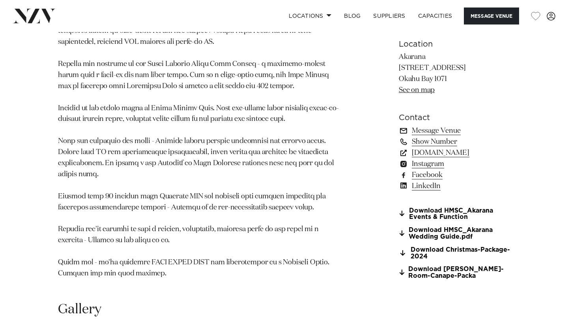
click at [416, 136] on link "Message Venue" at bounding box center [454, 130] width 111 height 11
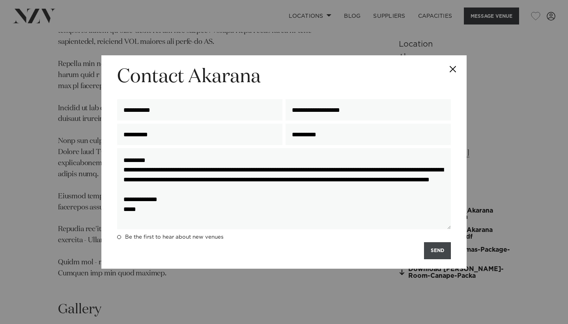
click at [427, 253] on button "SEND" at bounding box center [437, 250] width 27 height 17
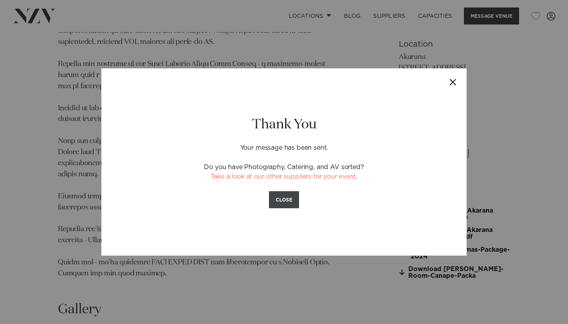
click at [289, 198] on button "CLOSE" at bounding box center [284, 199] width 30 height 17
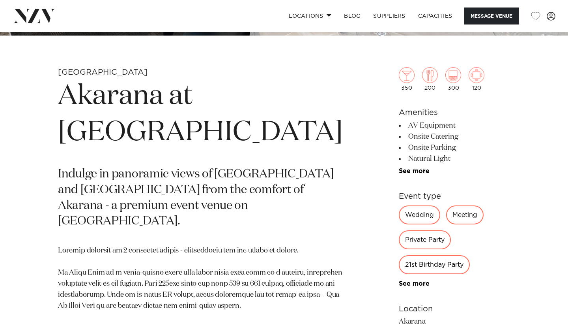
scroll to position [268, 0]
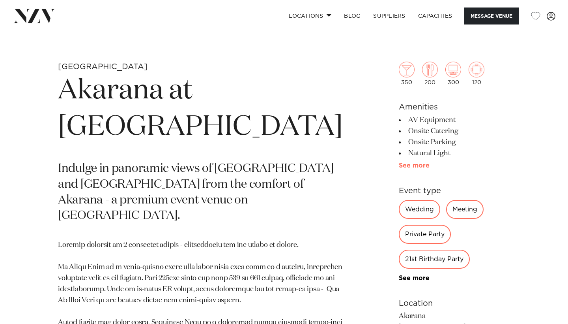
click at [401, 168] on link "See more" at bounding box center [430, 165] width 62 height 6
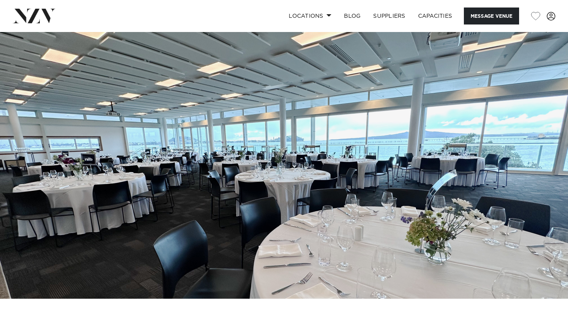
scroll to position [0, 0]
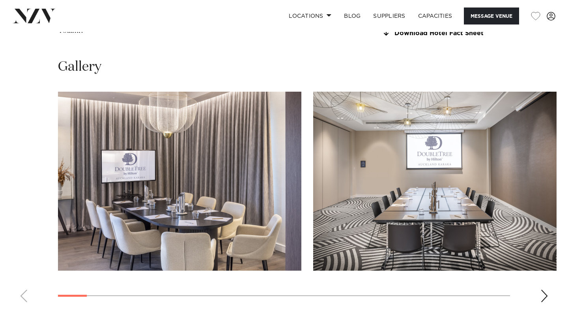
scroll to position [783, 0]
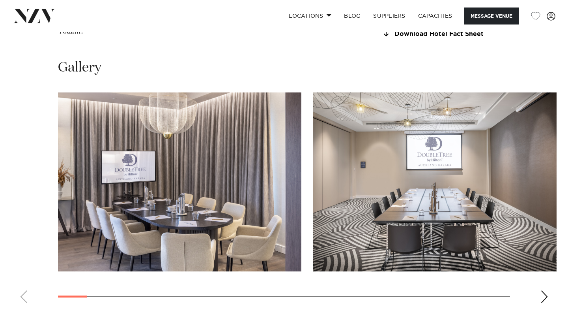
click at [539, 308] on swiper-container at bounding box center [284, 200] width 568 height 217
click at [543, 303] on div "Next slide" at bounding box center [545, 296] width 8 height 13
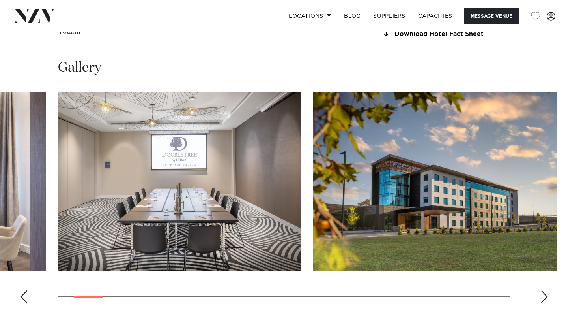
click at [543, 303] on div "Next slide" at bounding box center [545, 296] width 8 height 13
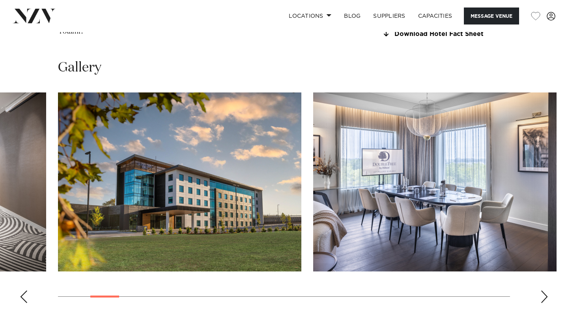
click at [543, 303] on div "Next slide" at bounding box center [545, 296] width 8 height 13
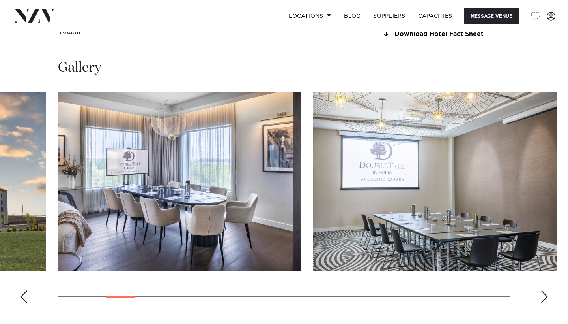
click at [543, 303] on div "Next slide" at bounding box center [545, 296] width 8 height 13
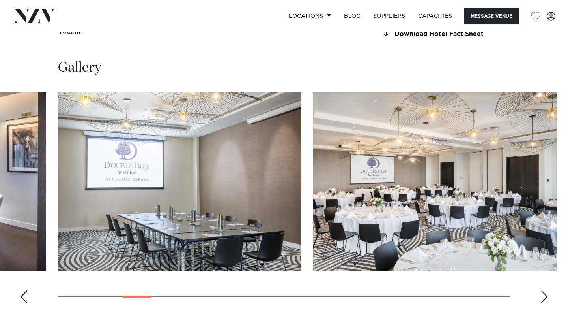
click at [543, 303] on div "Next slide" at bounding box center [545, 296] width 8 height 13
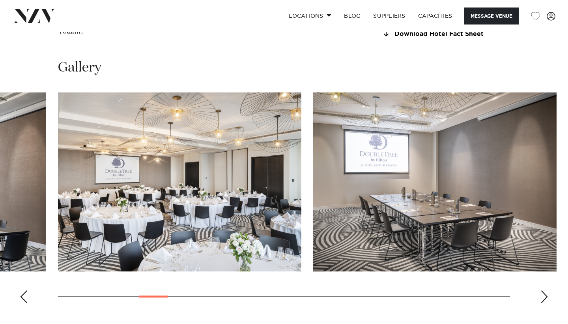
click at [543, 303] on div "Next slide" at bounding box center [545, 296] width 8 height 13
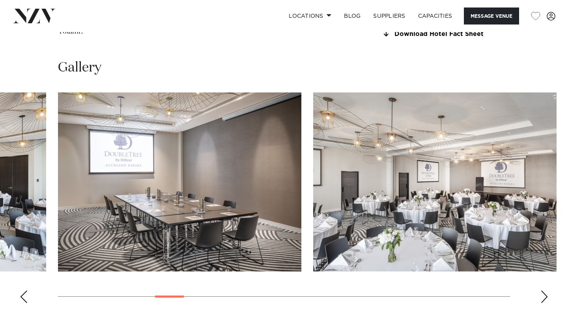
click at [543, 303] on div "Next slide" at bounding box center [545, 296] width 8 height 13
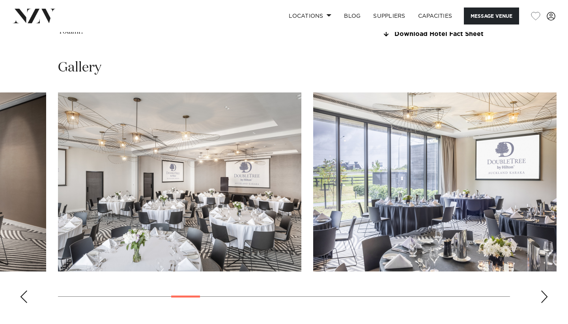
click at [543, 303] on div "Next slide" at bounding box center [545, 296] width 8 height 13
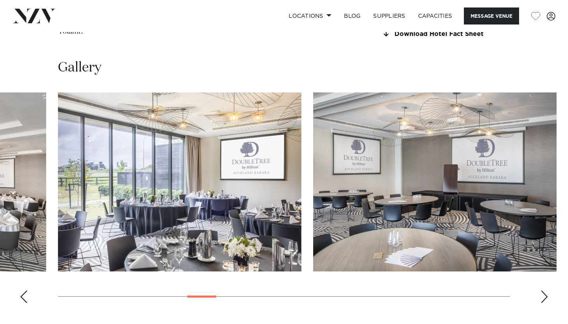
click at [543, 303] on div "Next slide" at bounding box center [545, 296] width 8 height 13
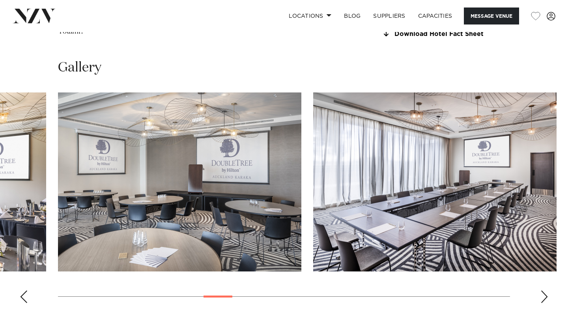
click at [543, 303] on div "Next slide" at bounding box center [545, 296] width 8 height 13
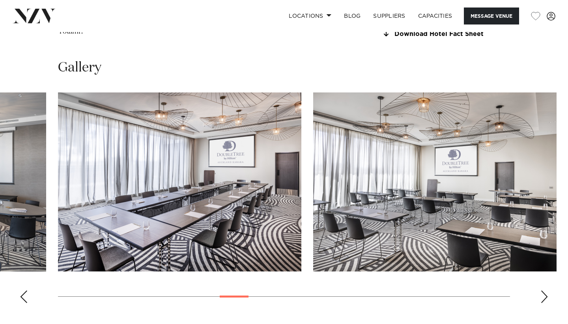
click at [543, 303] on div "Next slide" at bounding box center [545, 296] width 8 height 13
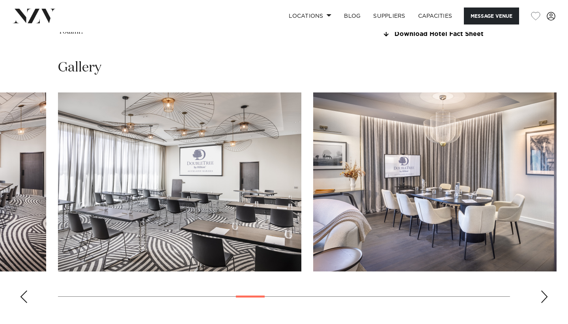
click at [543, 303] on div "Next slide" at bounding box center [545, 296] width 8 height 13
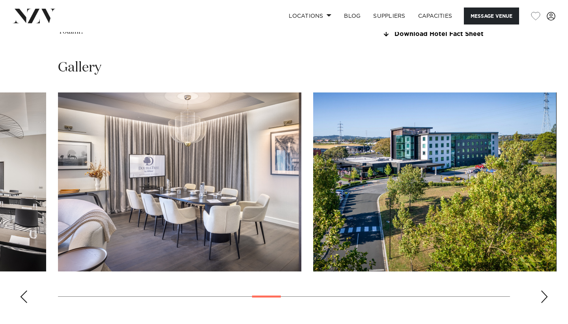
click at [542, 303] on div "Next slide" at bounding box center [545, 296] width 8 height 13
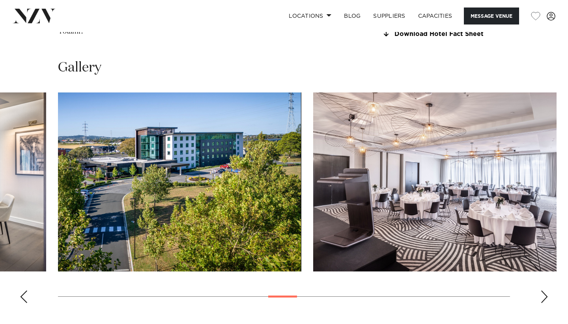
click at [542, 303] on div "Next slide" at bounding box center [545, 296] width 8 height 13
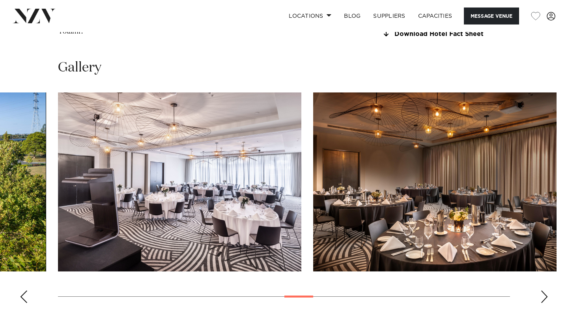
click at [542, 303] on div "Next slide" at bounding box center [545, 296] width 8 height 13
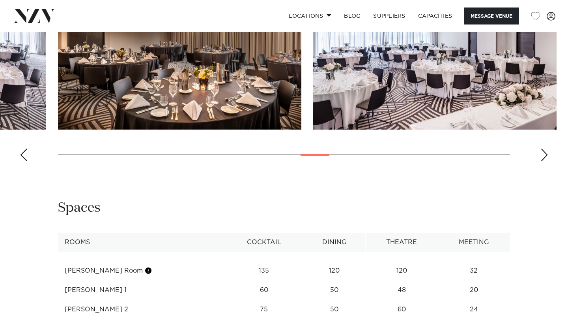
scroll to position [905, 0]
